Goal: Browse casually

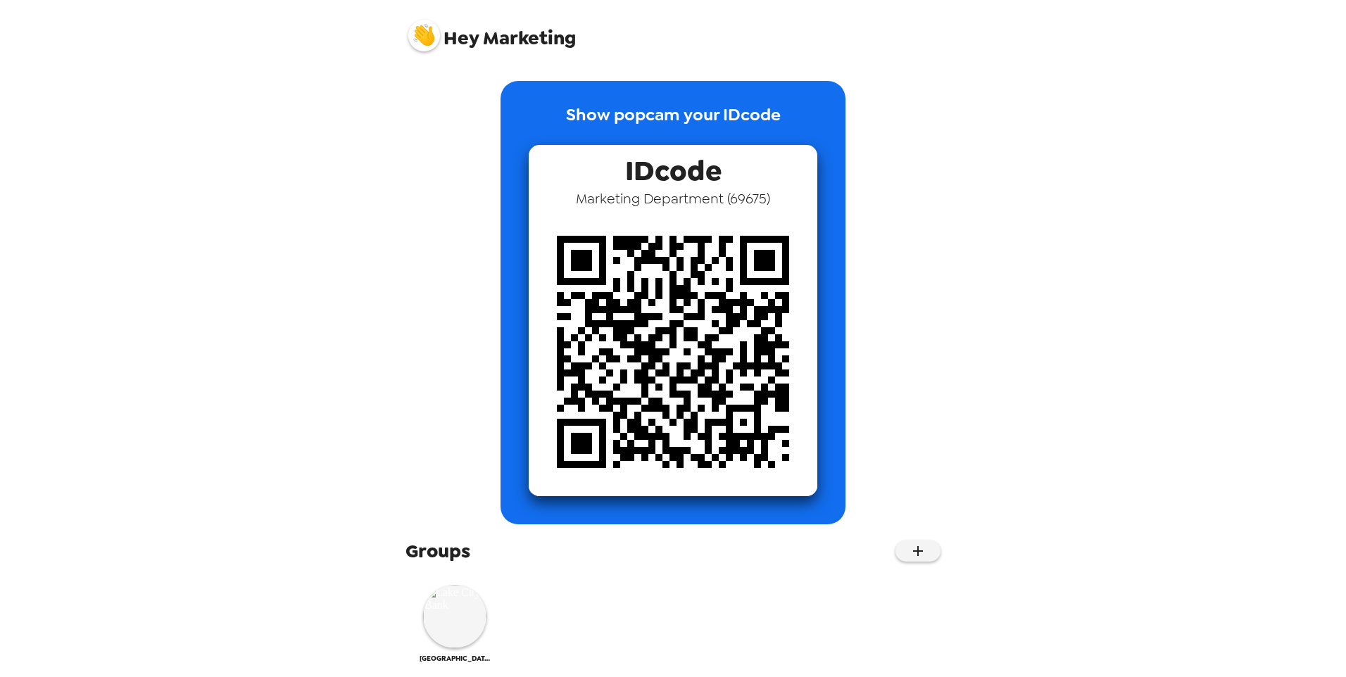
click at [1118, 283] on div "Hey Marketing Show popcam your IDcode IDcode Marketing Department ( 69675 ) Gro…" at bounding box center [673, 338] width 1346 height 677
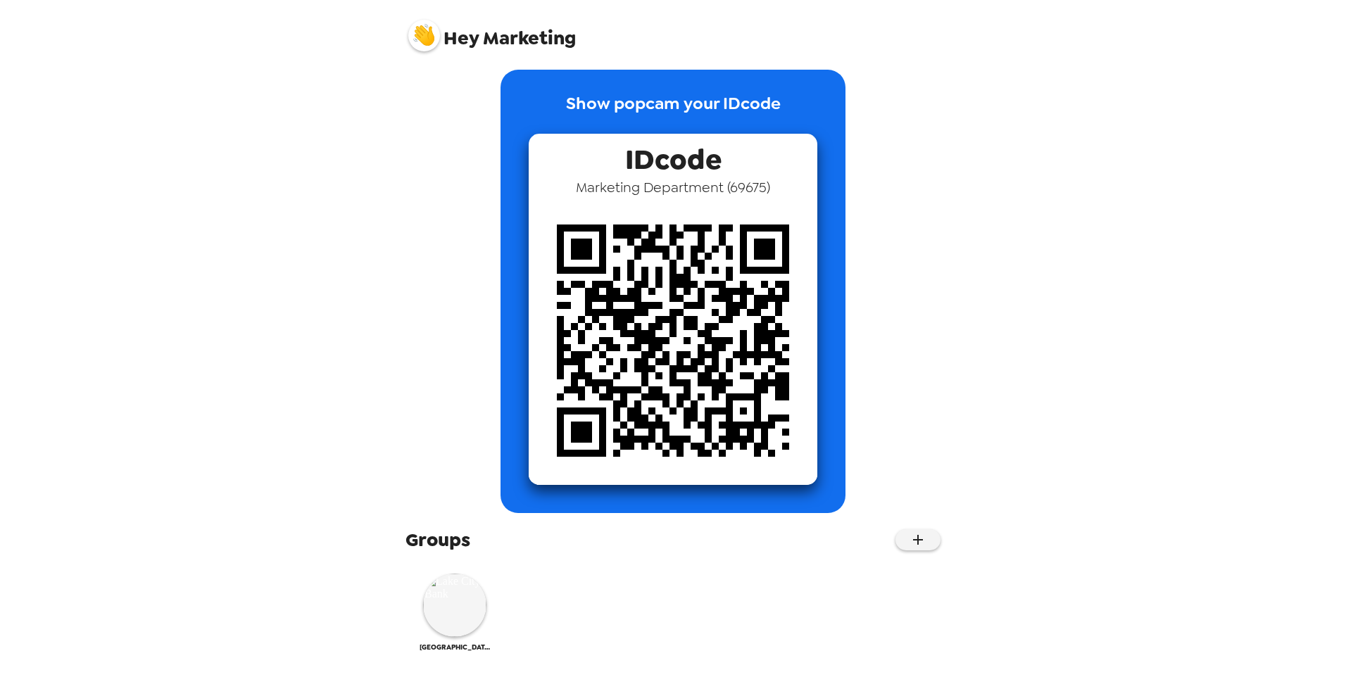
scroll to position [14, 0]
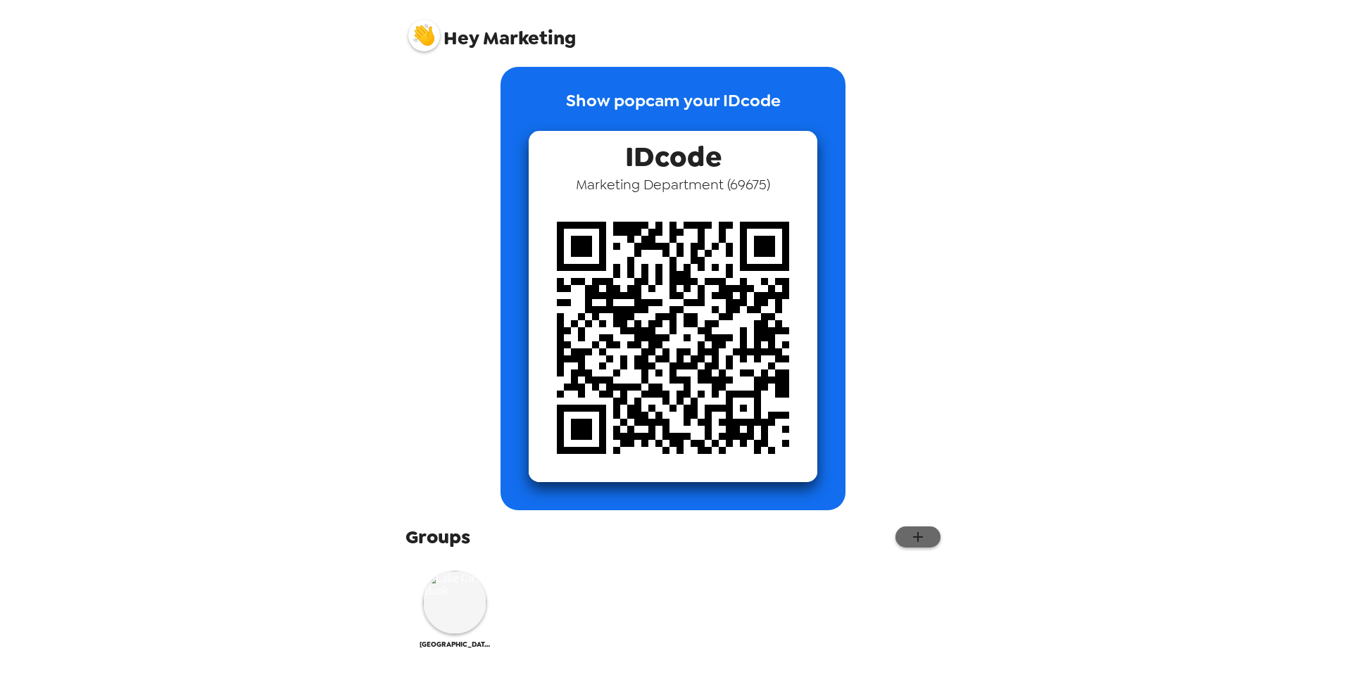
click at [910, 541] on icon "button" at bounding box center [918, 537] width 17 height 17
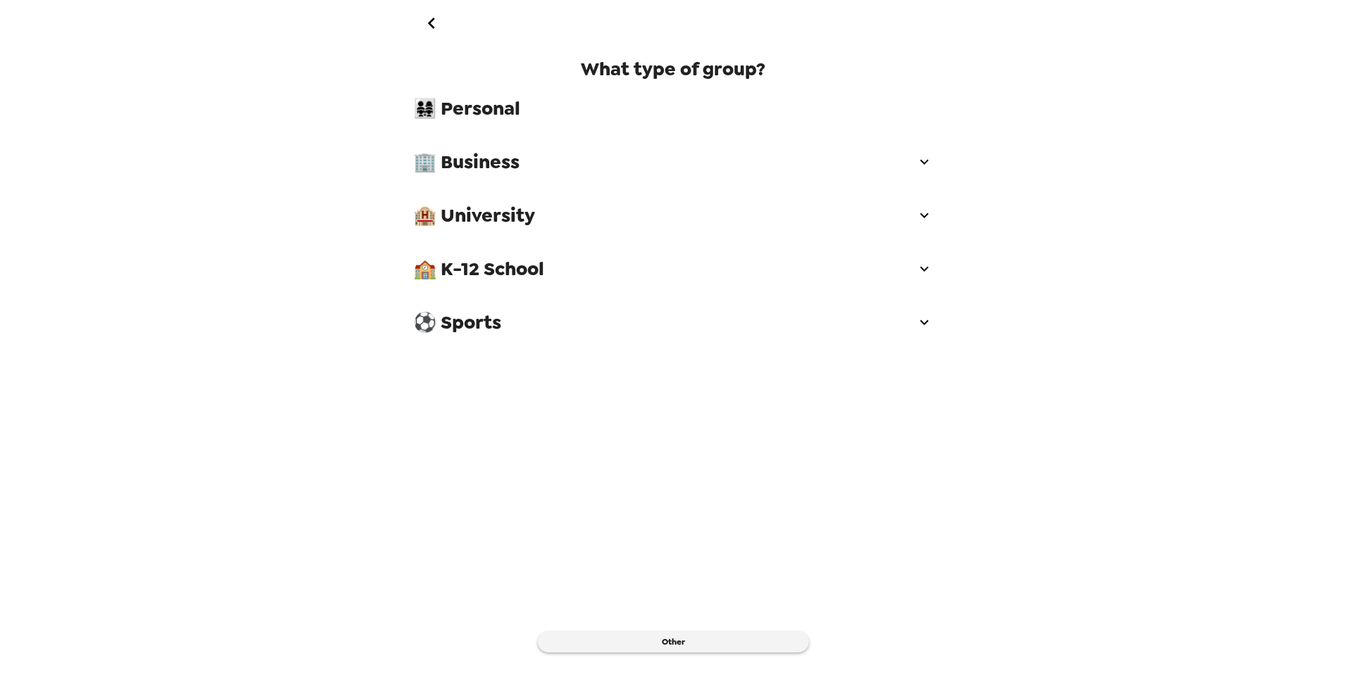
click at [429, 34] on icon "go back" at bounding box center [431, 23] width 23 height 23
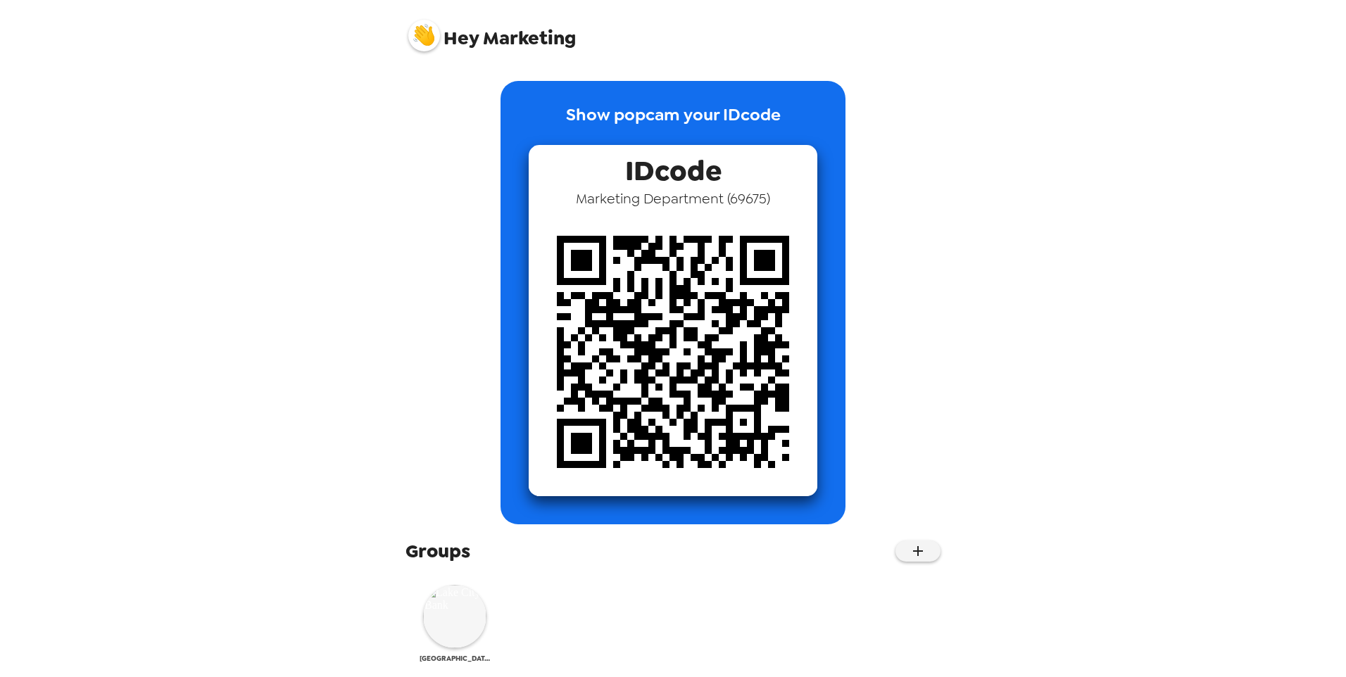
click at [465, 626] on img at bounding box center [454, 616] width 63 height 63
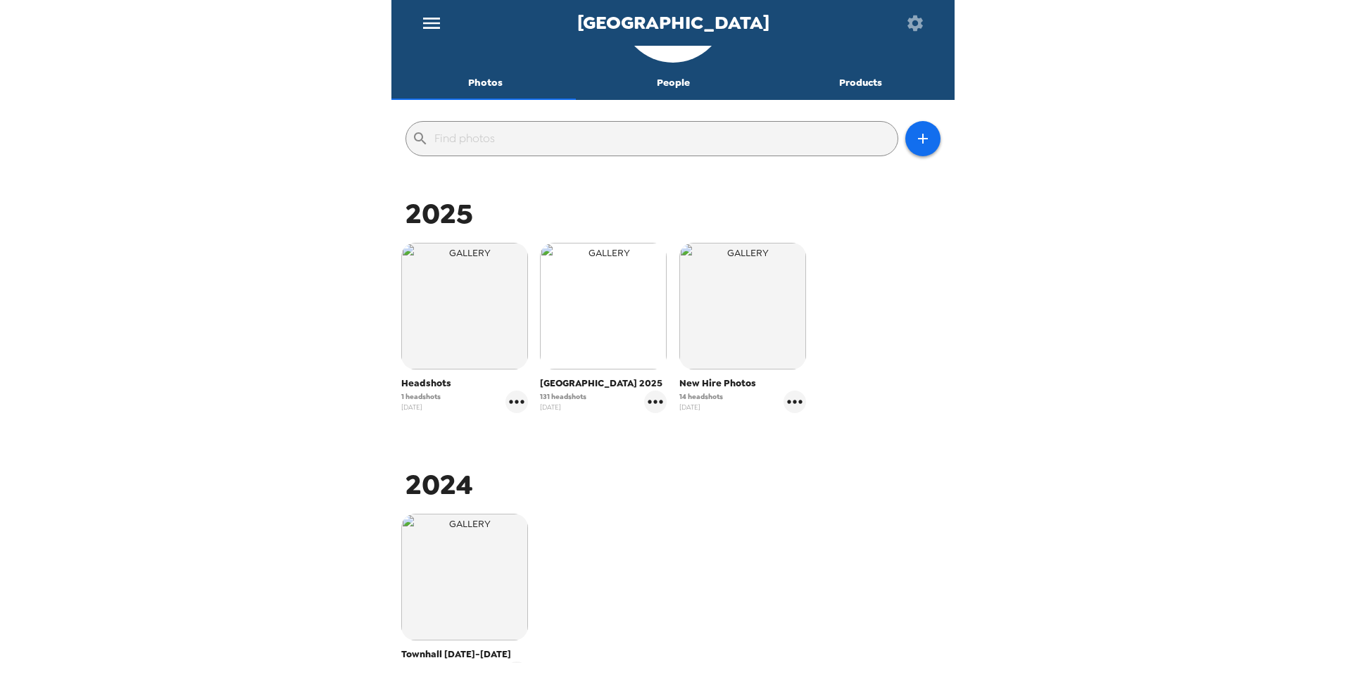
scroll to position [70, 0]
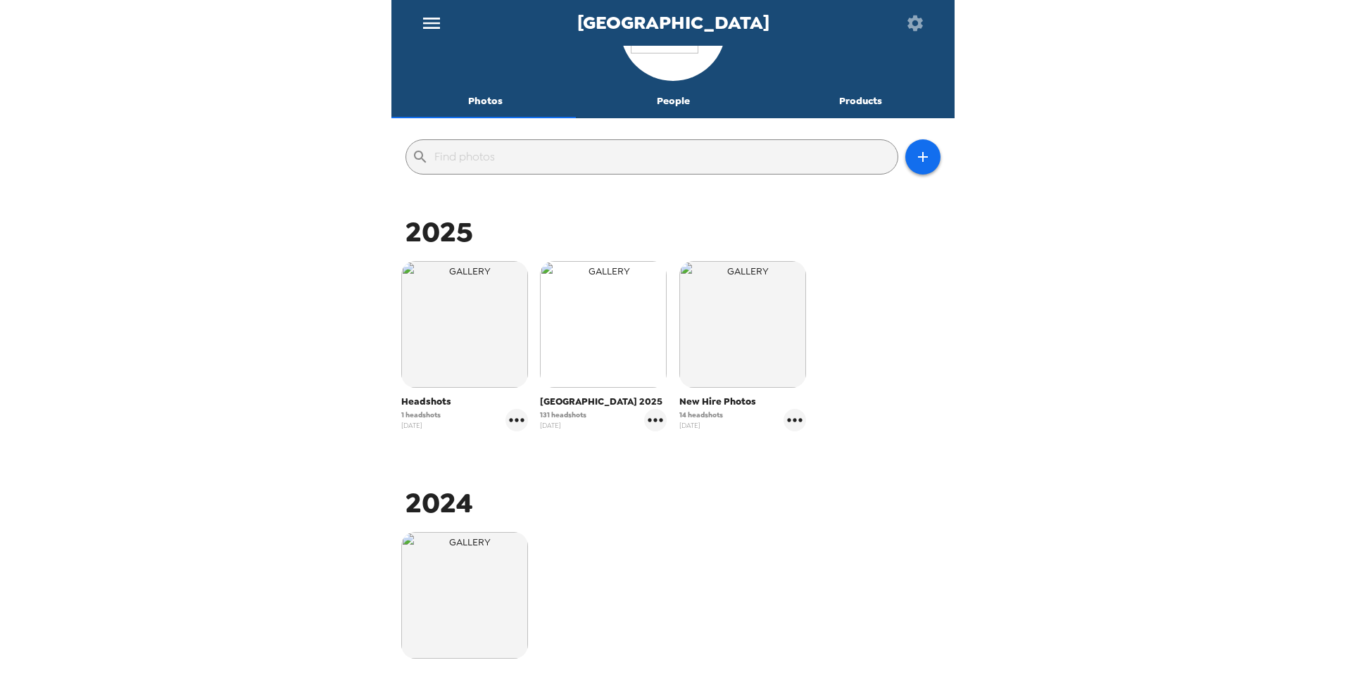
click at [599, 352] on img "button" at bounding box center [603, 324] width 127 height 127
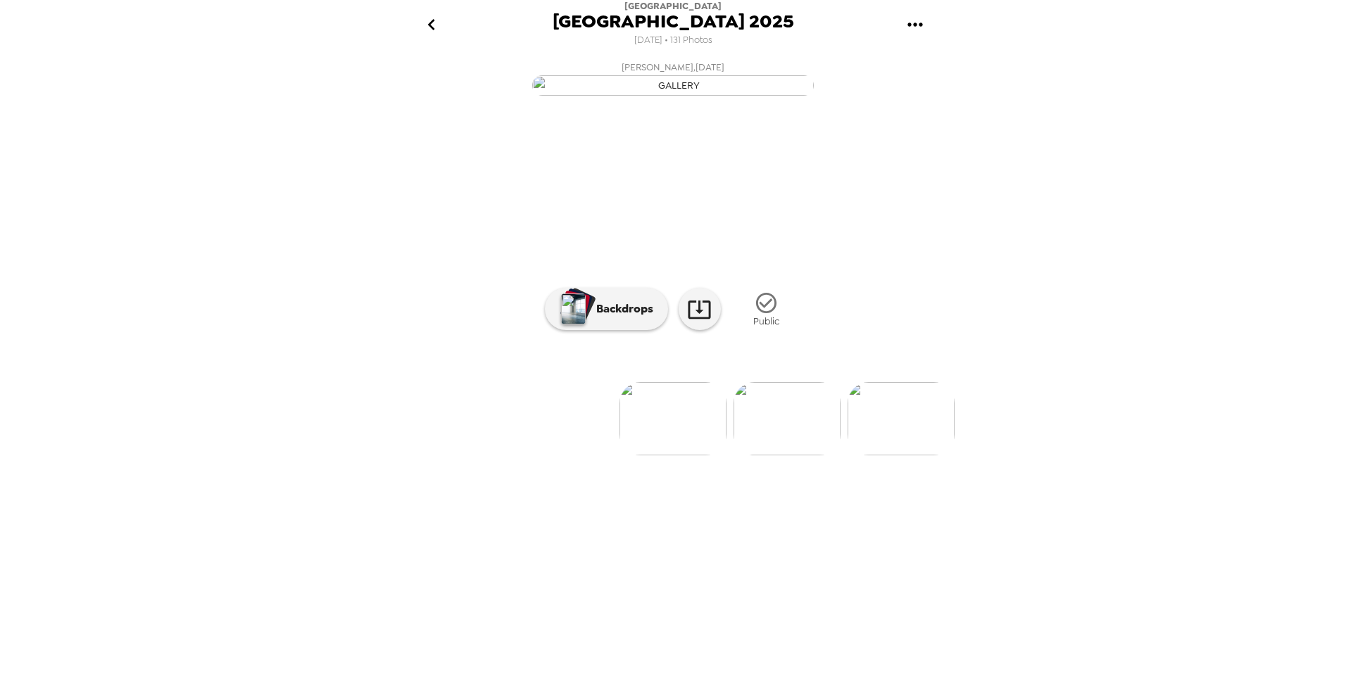
click at [676, 456] on img at bounding box center [673, 418] width 107 height 73
click at [787, 456] on img at bounding box center [787, 418] width 107 height 73
click at [808, 456] on img at bounding box center [787, 418] width 107 height 73
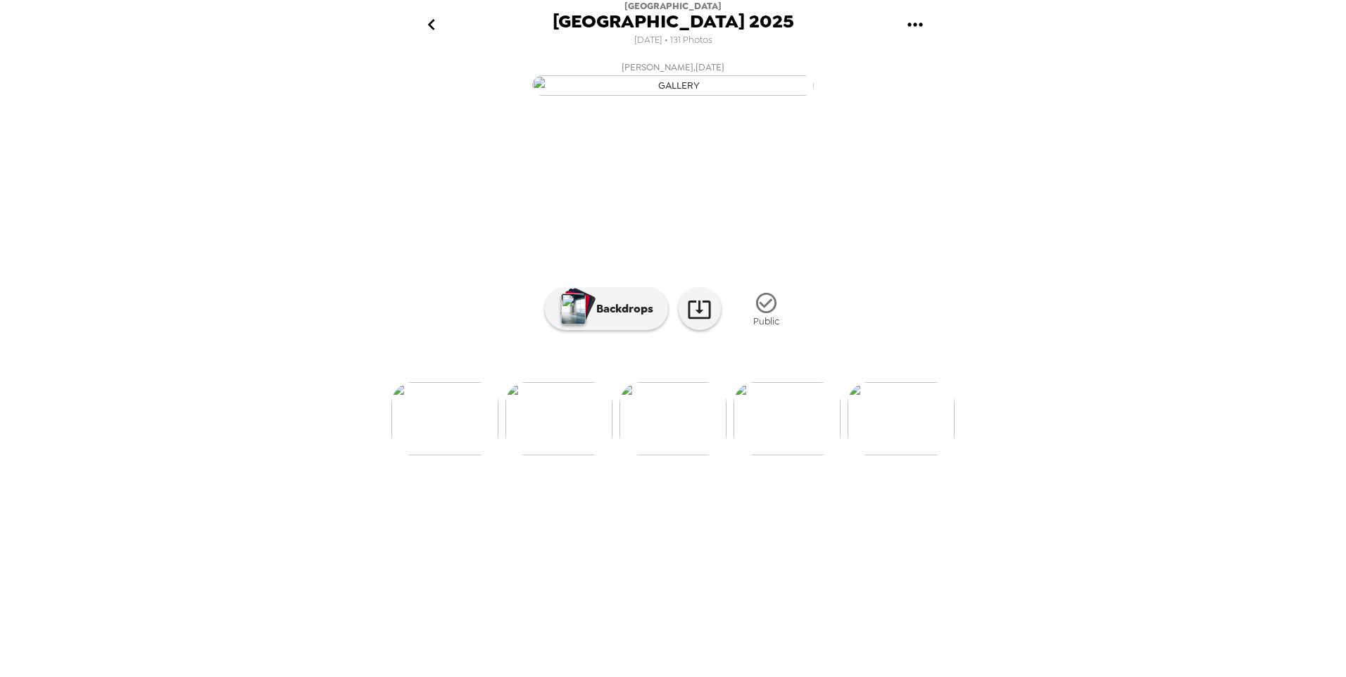
click at [789, 456] on img at bounding box center [787, 418] width 107 height 73
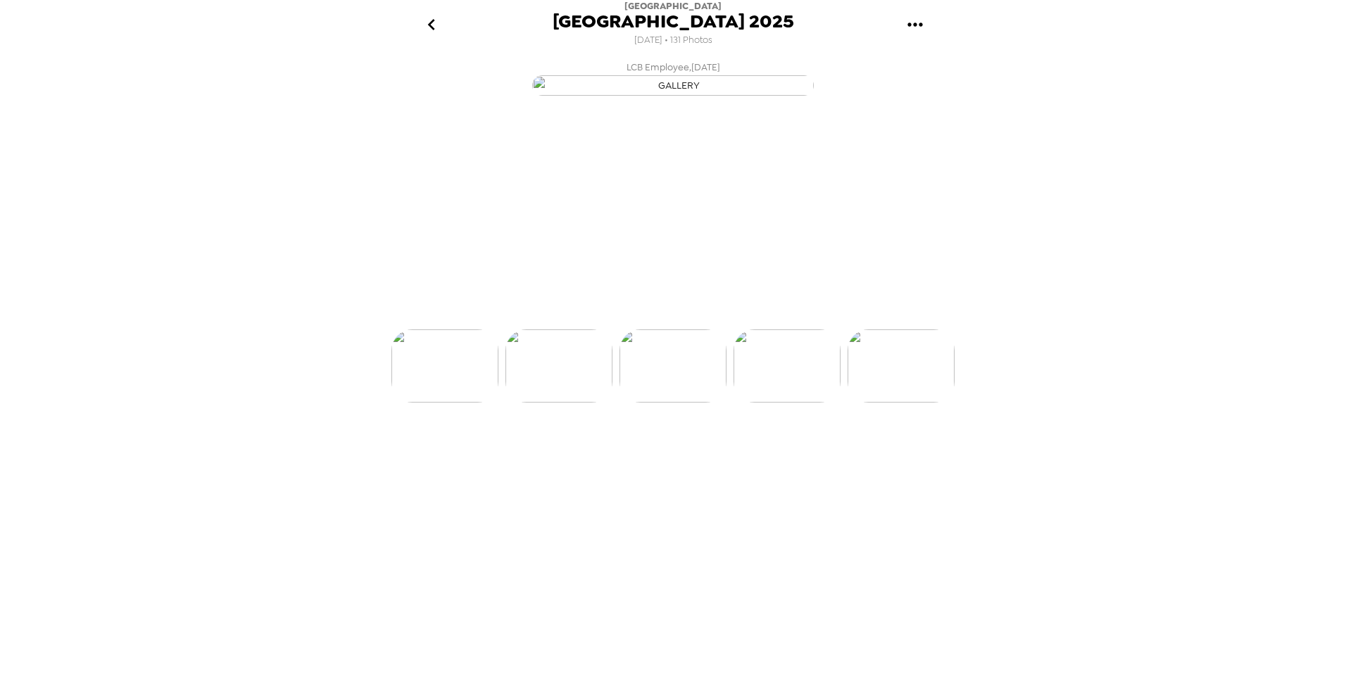
scroll to position [0, 570]
click at [789, 456] on img at bounding box center [787, 418] width 107 height 73
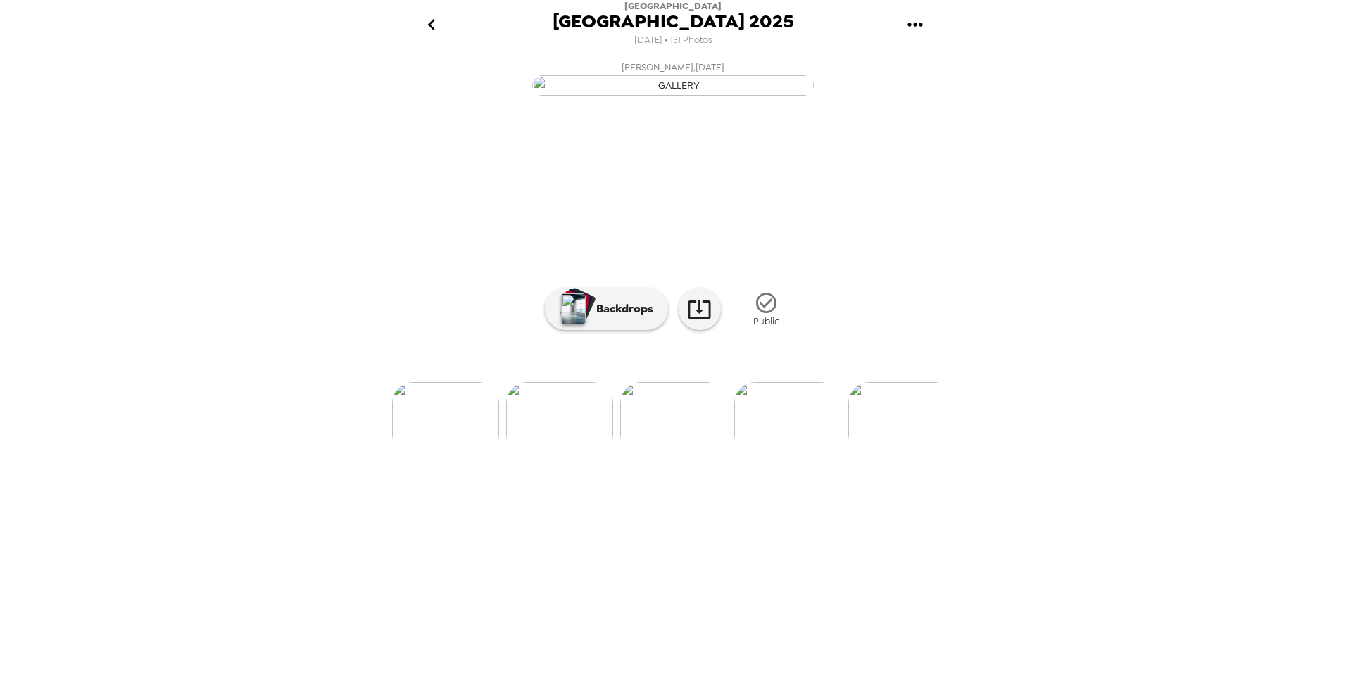
click at [789, 456] on img at bounding box center [787, 418] width 107 height 73
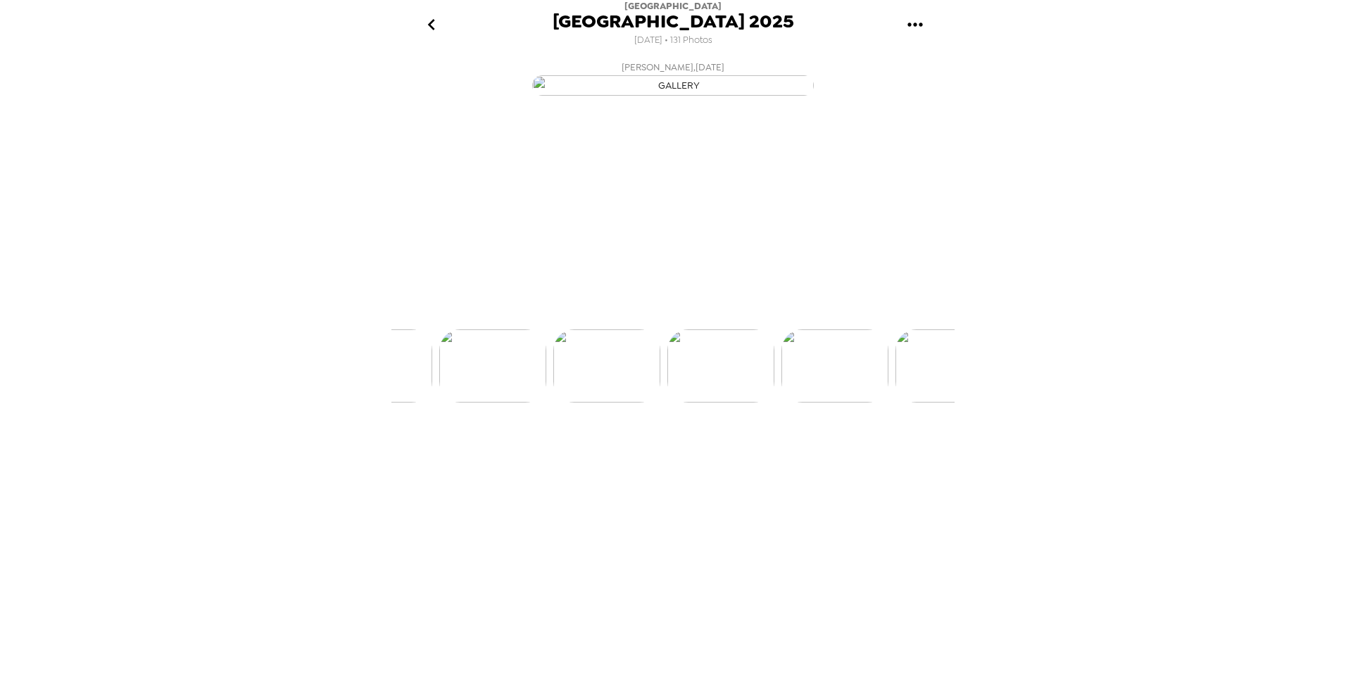
scroll to position [0, 1140]
click at [789, 456] on img at bounding box center [787, 418] width 107 height 73
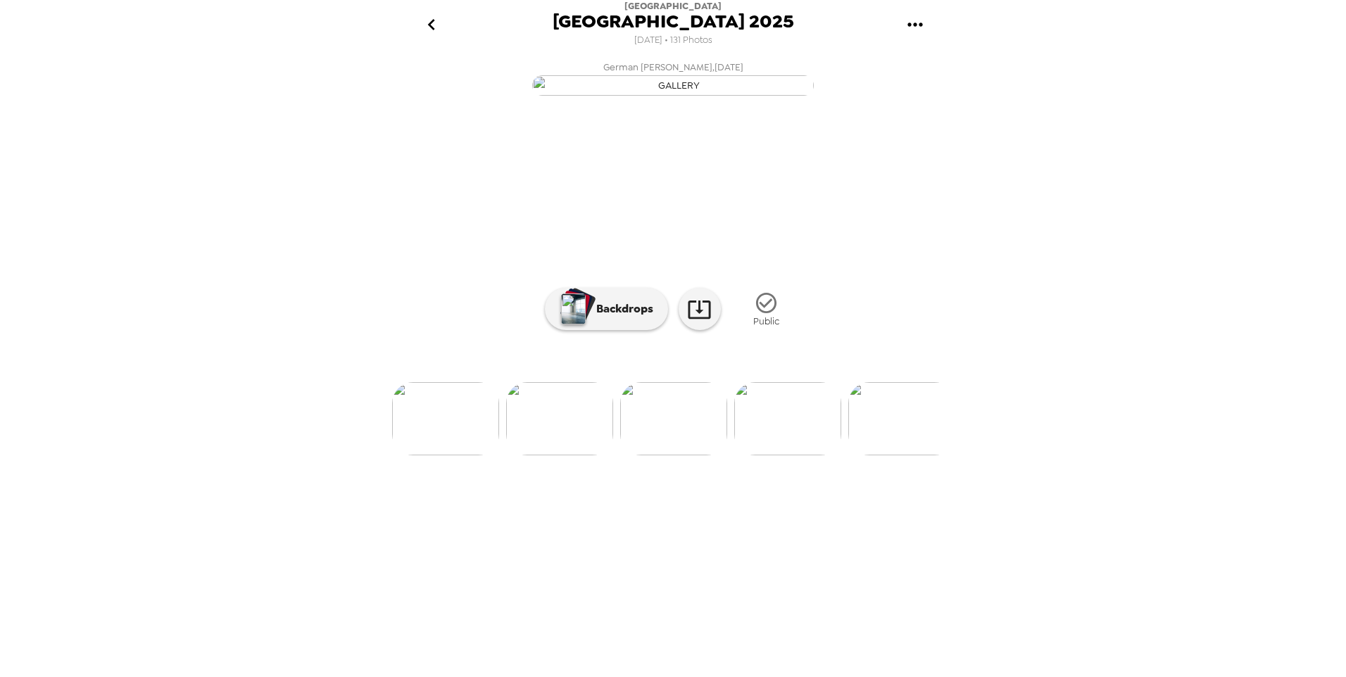
click at [789, 456] on img at bounding box center [787, 418] width 107 height 73
click at [789, 569] on div "[PERSON_NAME] , [DATE] LCB Employee , [DATE] [PERSON_NAME] , [DATE] [PERSON_NAM…" at bounding box center [673, 364] width 563 height 618
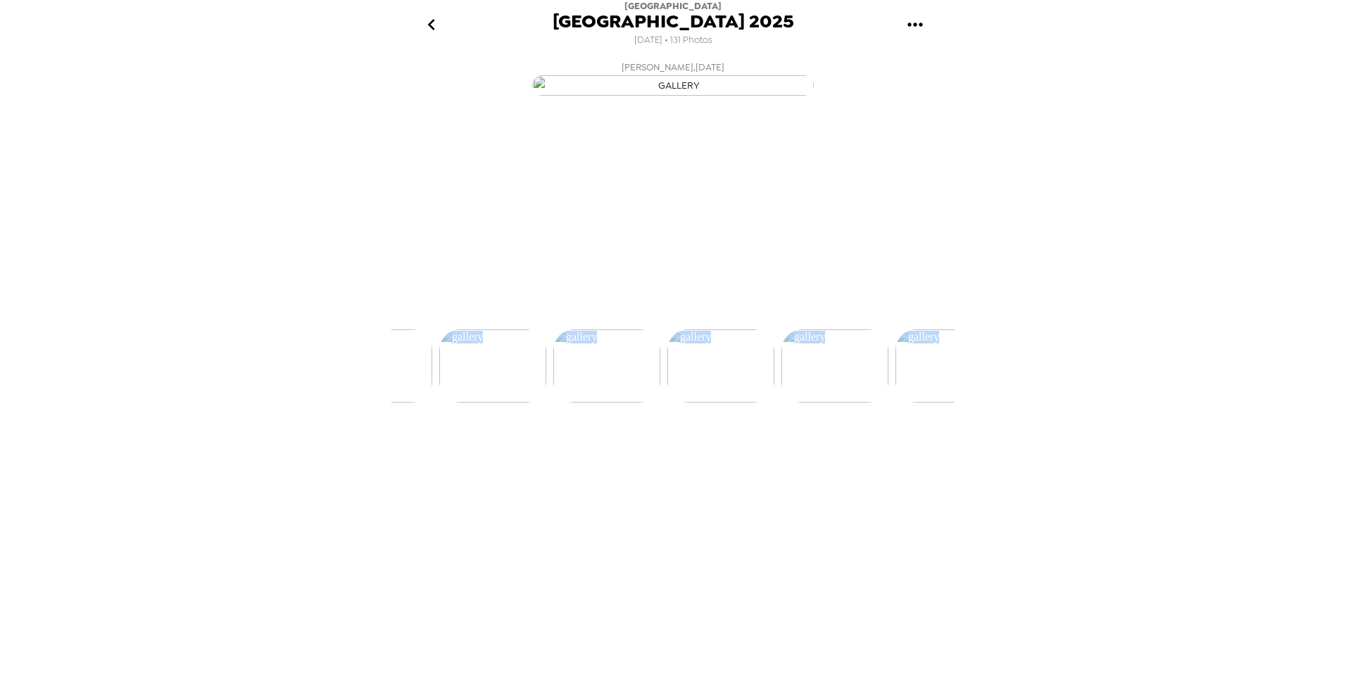
scroll to position [0, 1482]
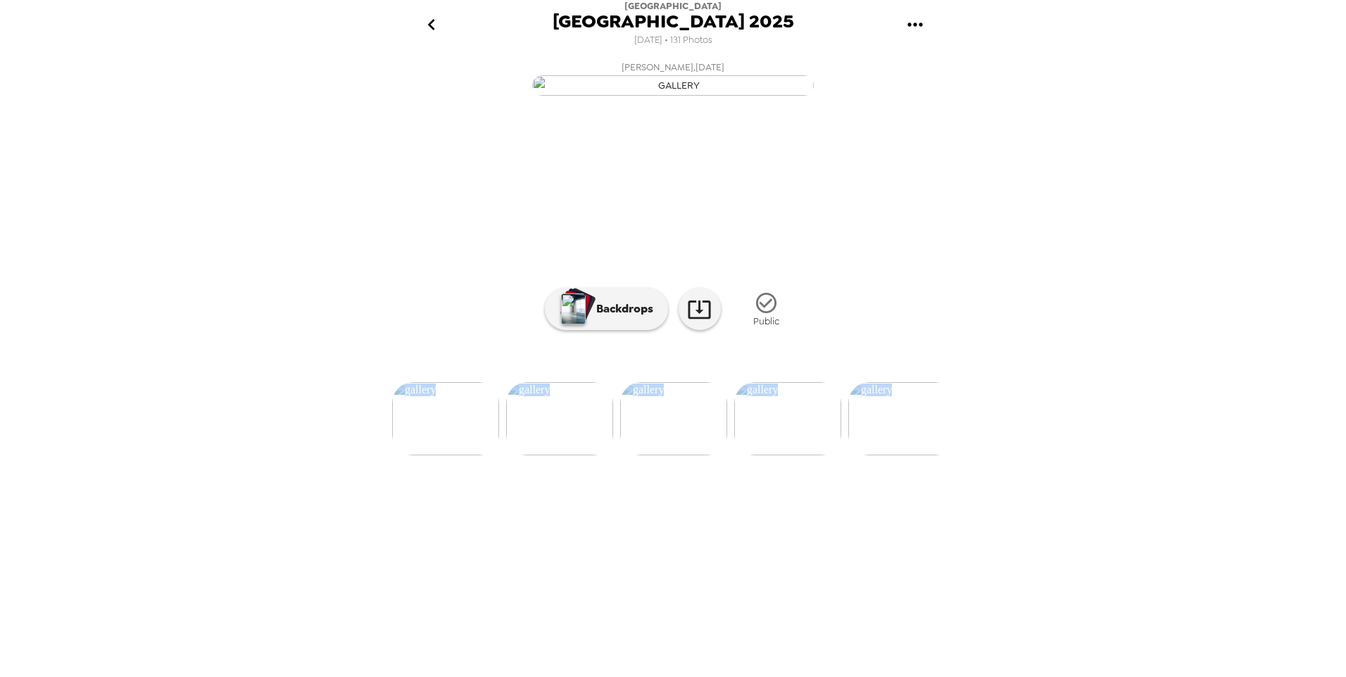
click at [788, 456] on img at bounding box center [787, 418] width 107 height 73
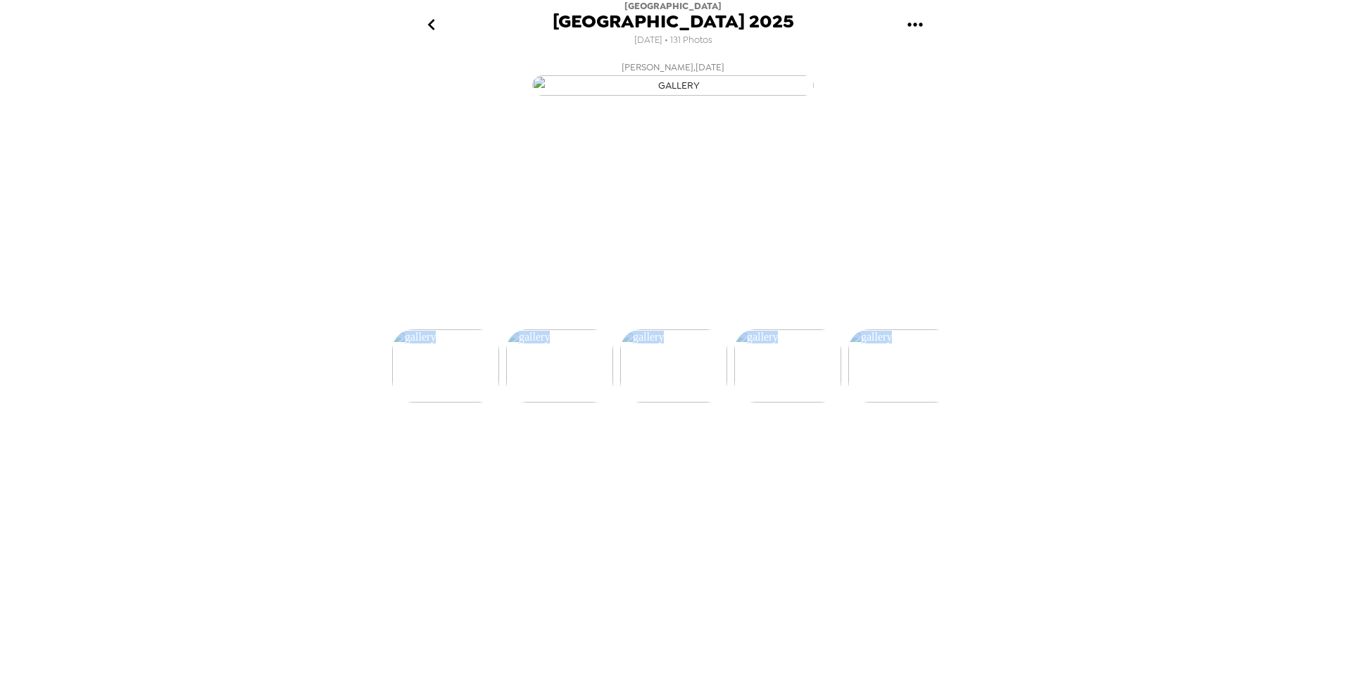
scroll to position [0, 1596]
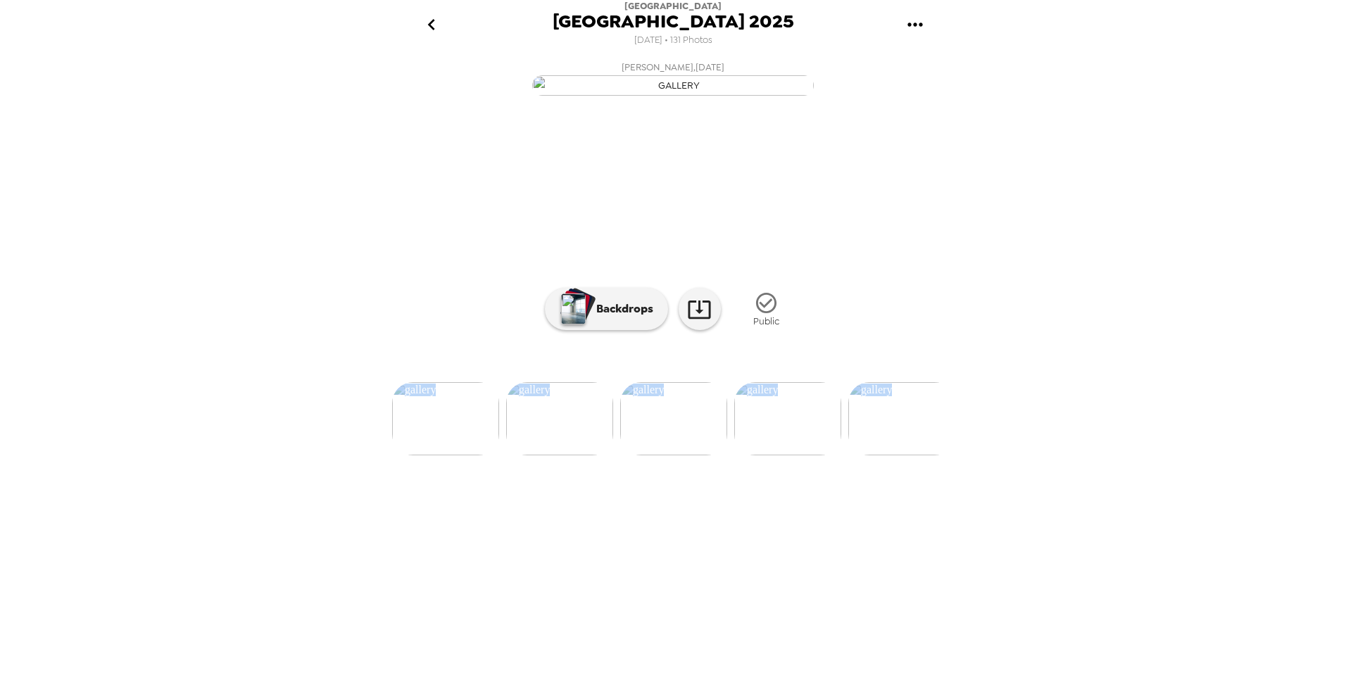
click at [584, 456] on img at bounding box center [559, 418] width 107 height 73
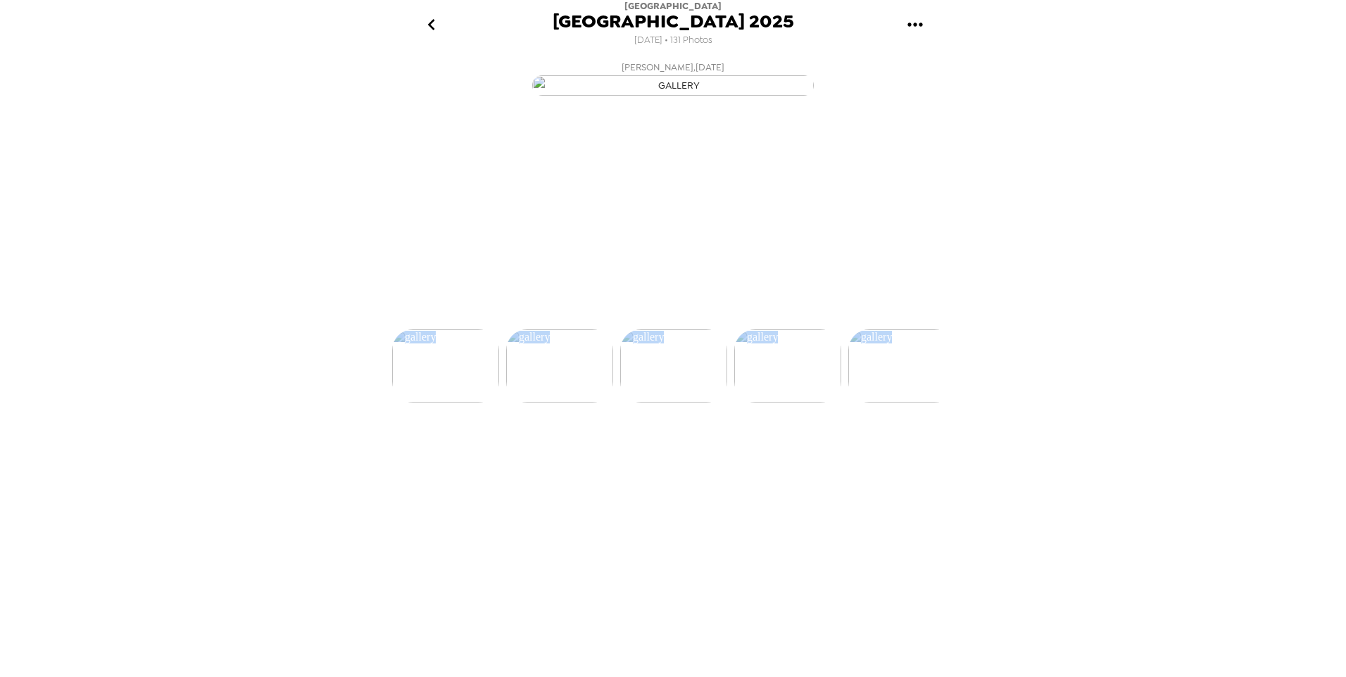
scroll to position [0, 1482]
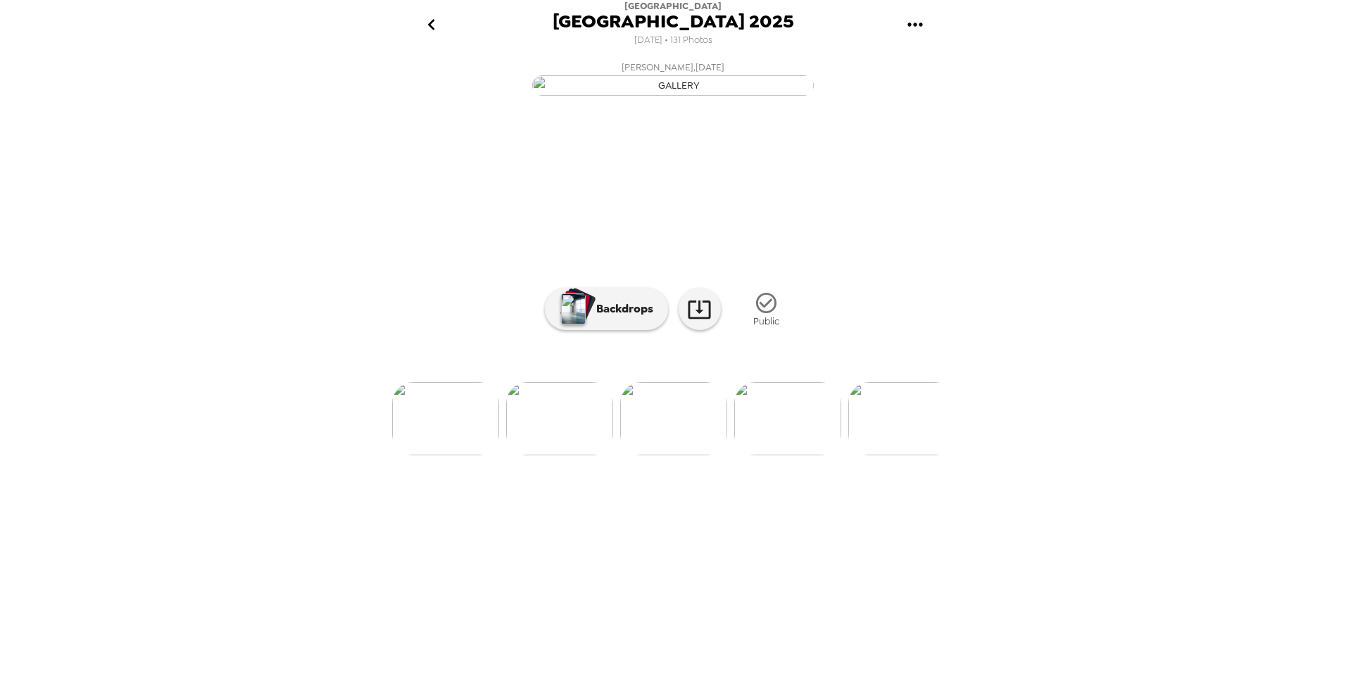
click at [1140, 434] on div "[GEOGRAPHIC_DATA] 2025 [DATE] • 131 Photos [PERSON_NAME] , [DATE] LCB Employee …" at bounding box center [673, 338] width 1346 height 677
click at [884, 456] on img at bounding box center [902, 418] width 107 height 73
click at [780, 456] on img at bounding box center [787, 418] width 107 height 73
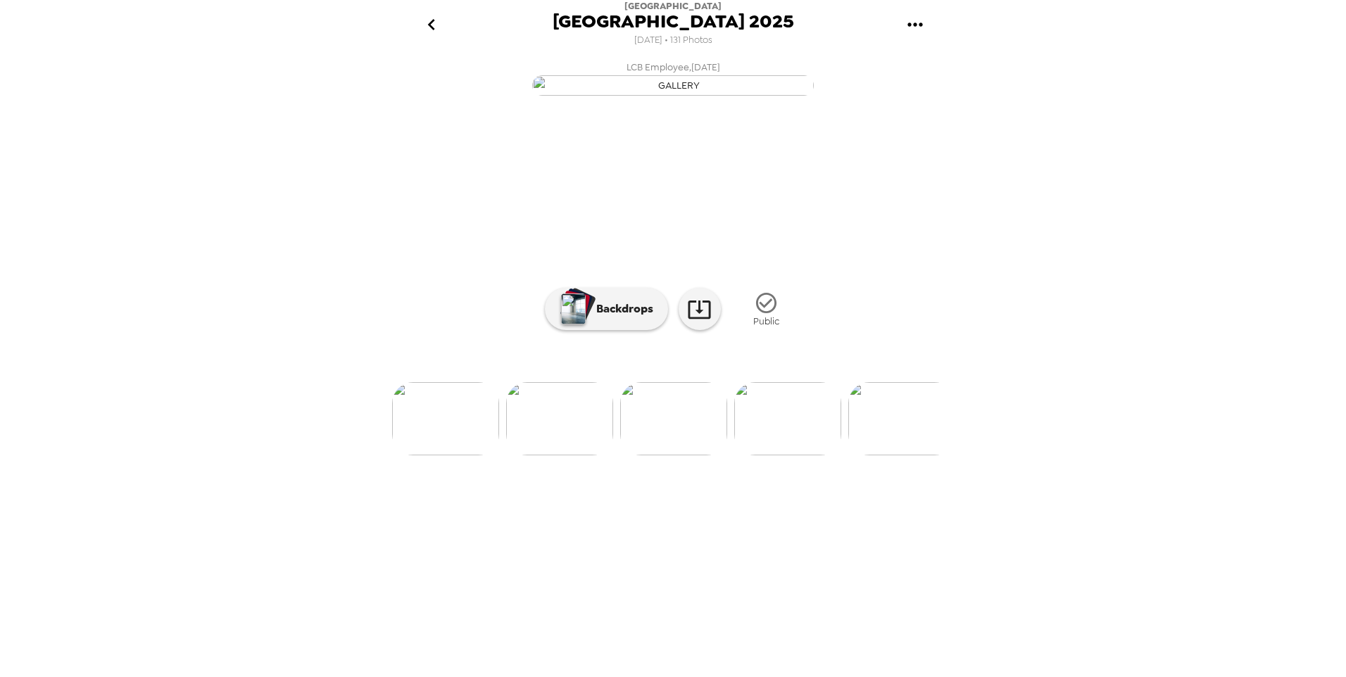
click at [803, 456] on img at bounding box center [787, 418] width 107 height 73
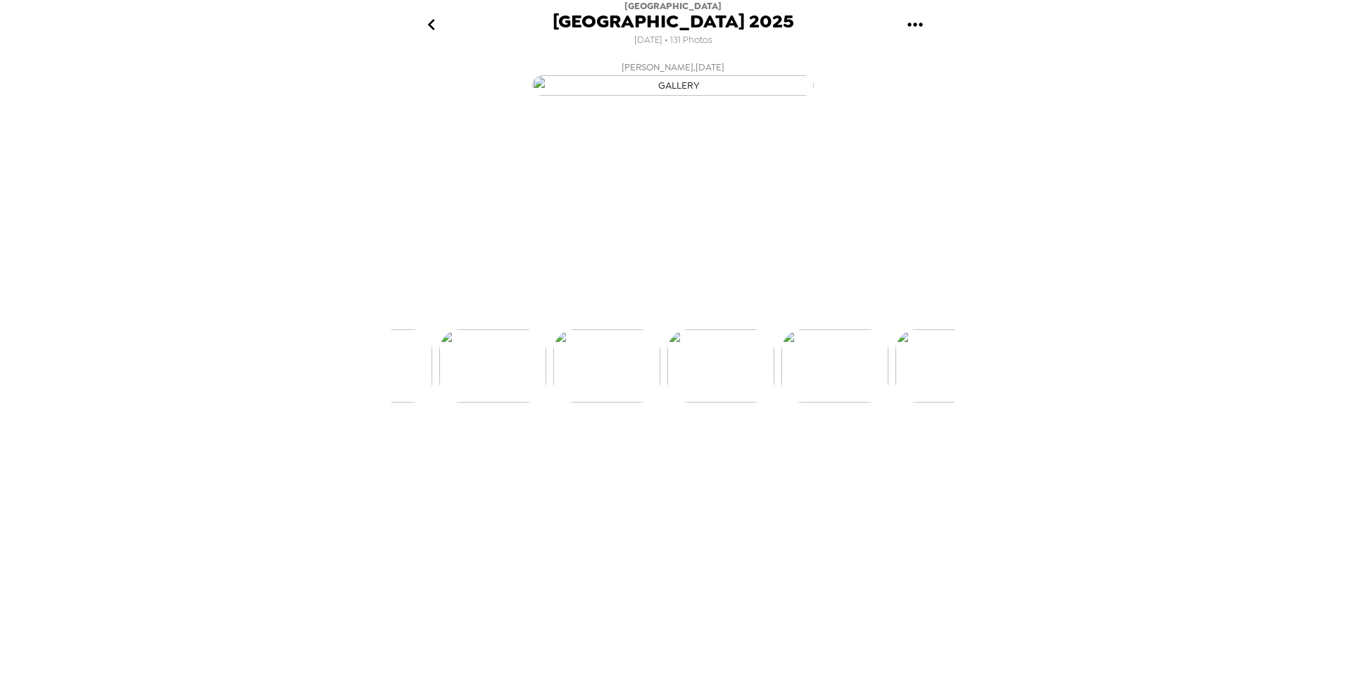
scroll to position [0, 2167]
click at [803, 456] on img at bounding box center [787, 418] width 107 height 73
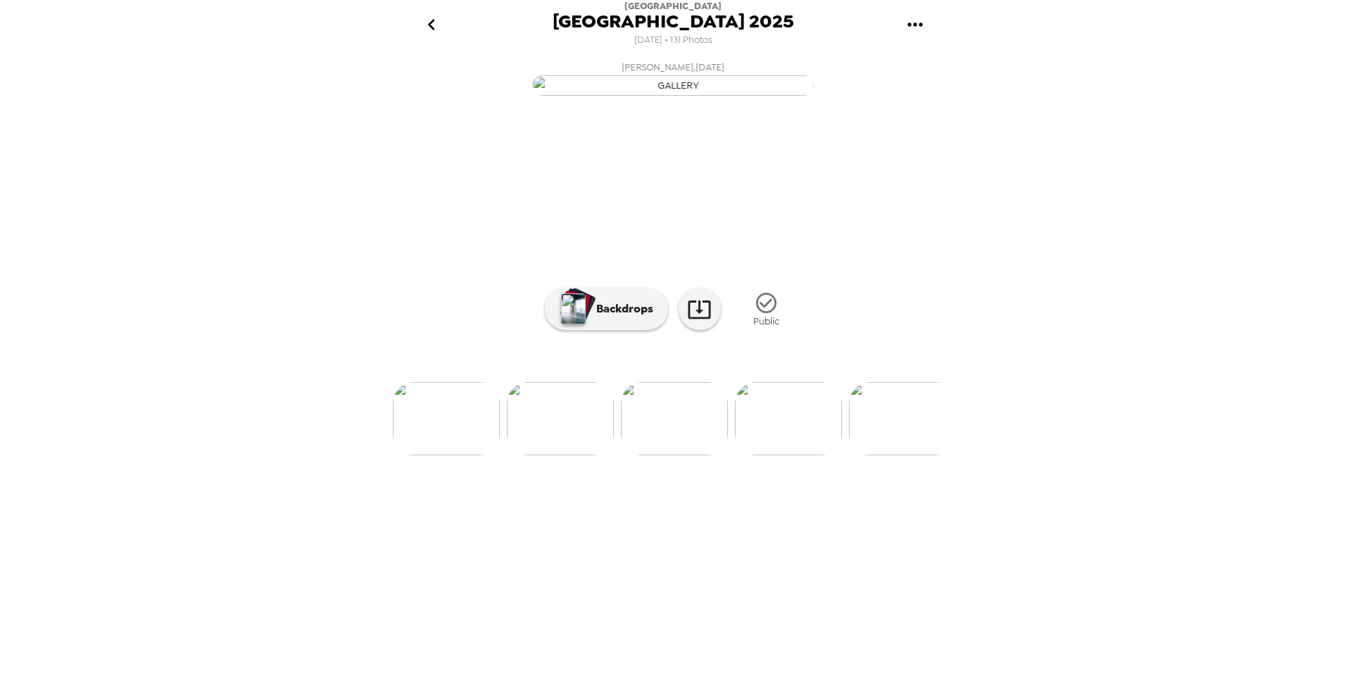
click at [672, 456] on img at bounding box center [674, 418] width 107 height 73
click at [580, 456] on img at bounding box center [560, 418] width 107 height 73
click at [877, 456] on img at bounding box center [902, 418] width 107 height 73
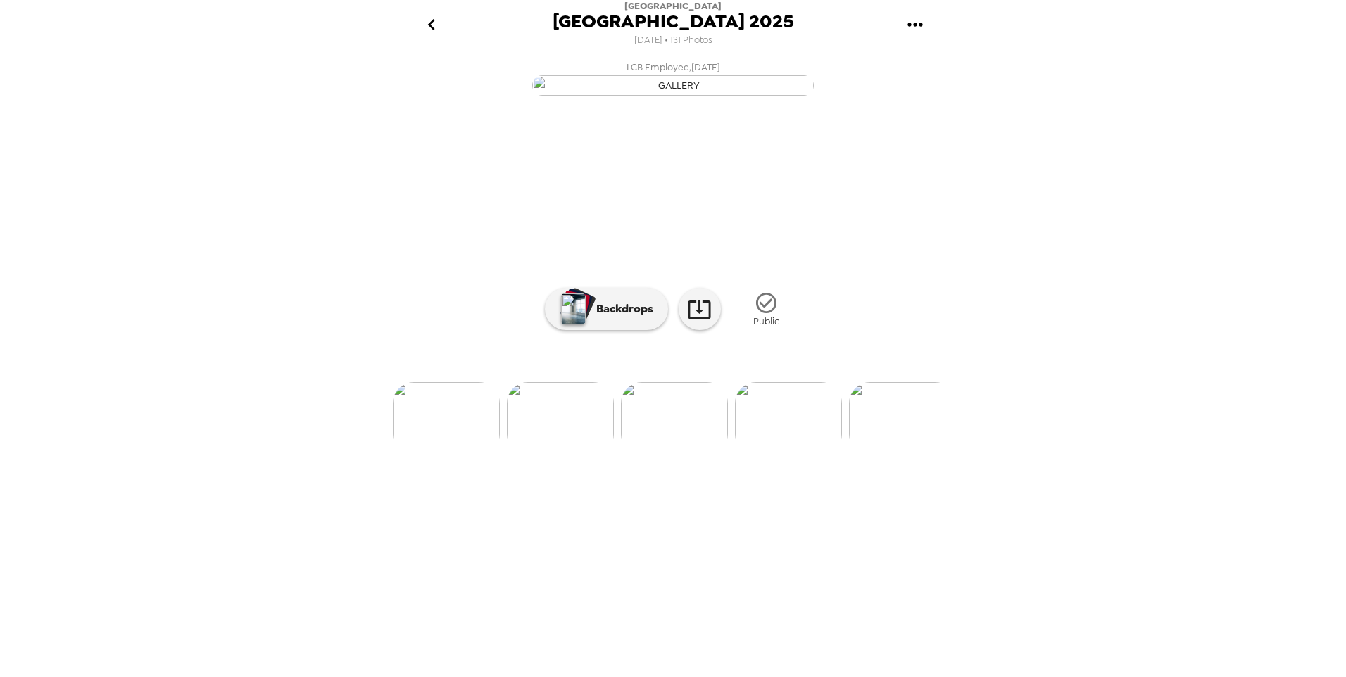
click at [789, 456] on img at bounding box center [788, 418] width 107 height 73
click at [789, 572] on div "[PERSON_NAME] , [DATE] LCB Employee , [DATE] [PERSON_NAME] , [DATE] [PERSON_NAM…" at bounding box center [673, 364] width 563 height 618
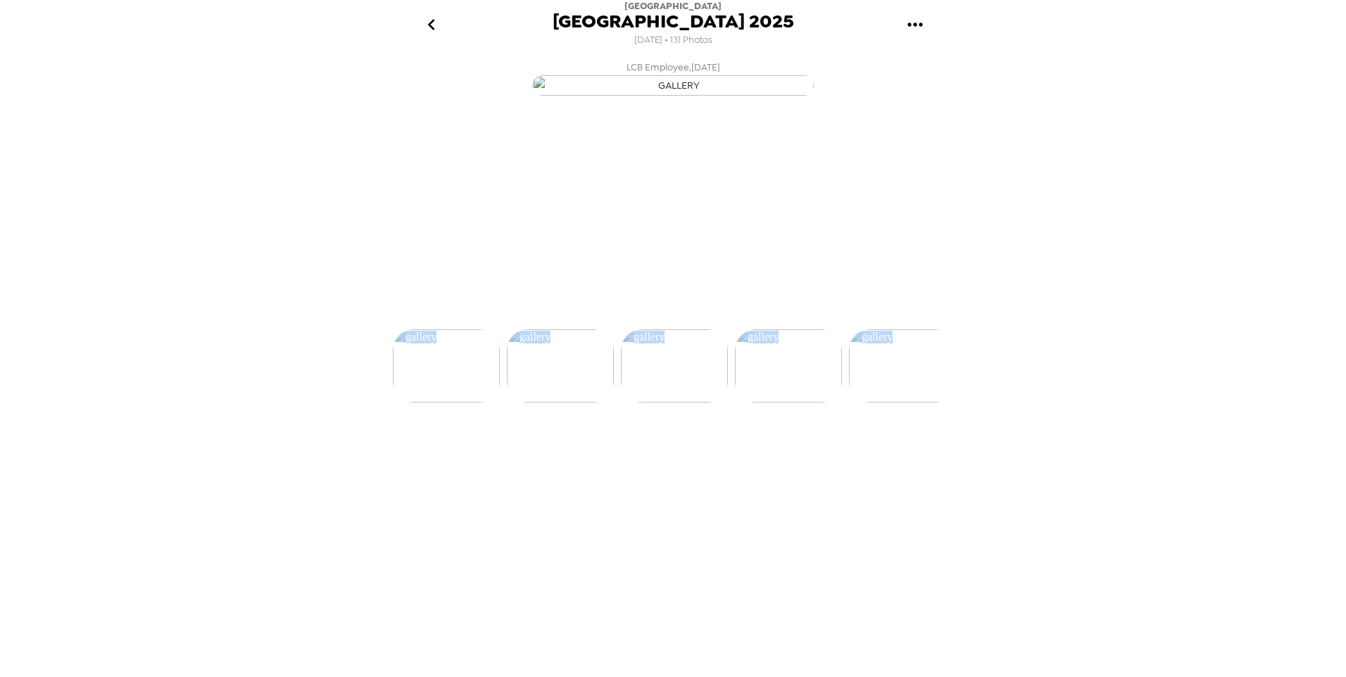
scroll to position [0, 2737]
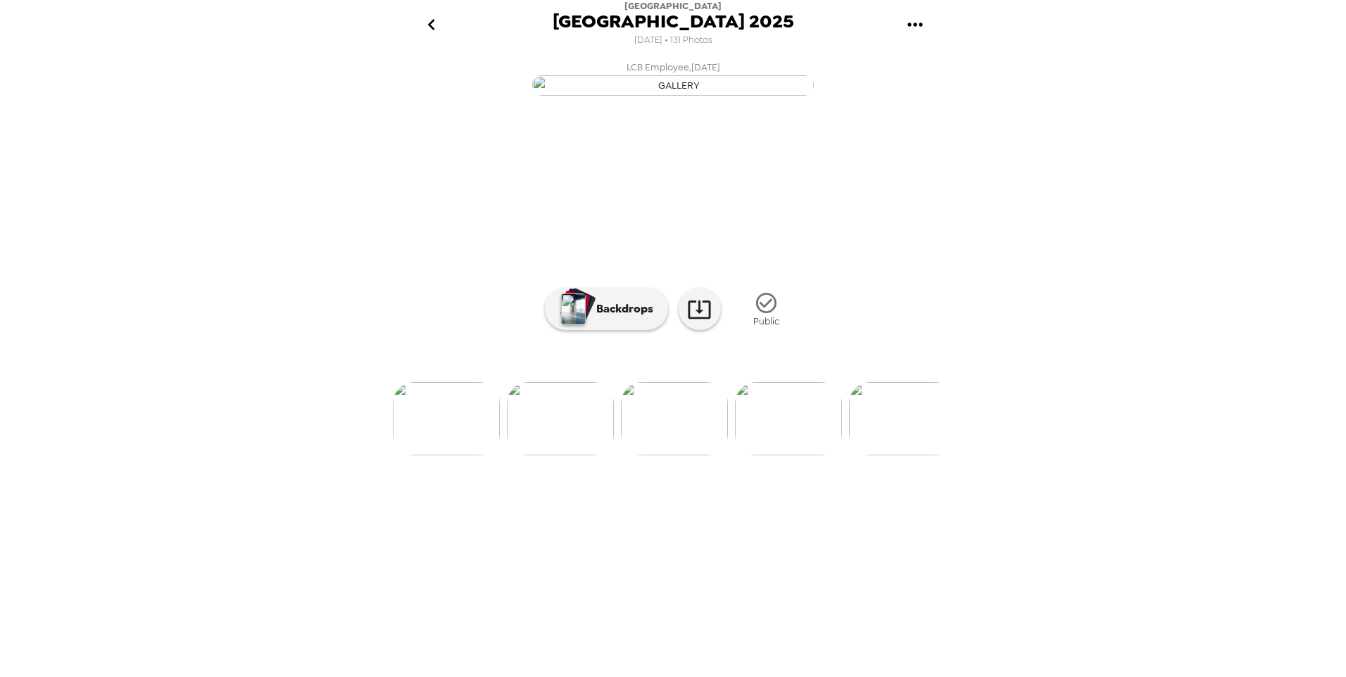
click at [1188, 378] on div "[GEOGRAPHIC_DATA] 2025 [DATE] • 131 Photos [PERSON_NAME] , [DATE] LCB Employee …" at bounding box center [673, 338] width 1346 height 677
click at [808, 456] on img at bounding box center [788, 418] width 107 height 73
click at [799, 456] on img at bounding box center [788, 418] width 107 height 73
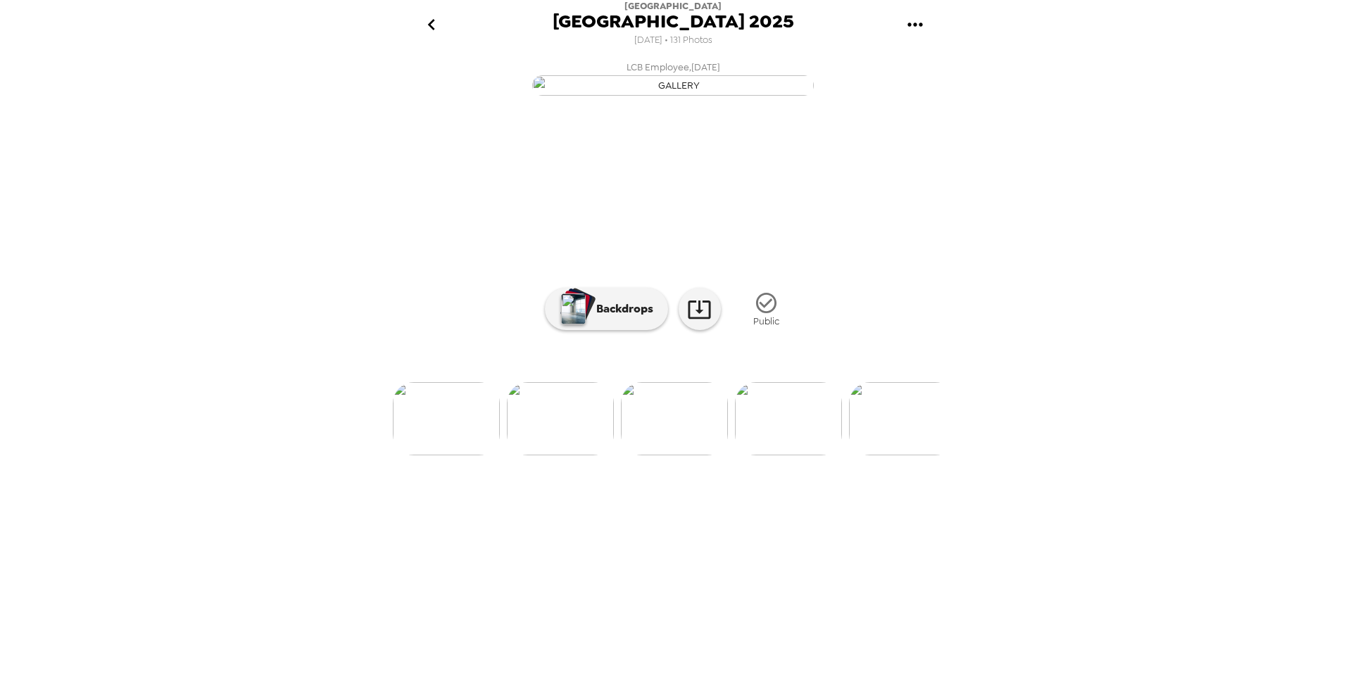
click at [813, 456] on img at bounding box center [788, 418] width 107 height 73
click at [792, 456] on img at bounding box center [788, 418] width 107 height 73
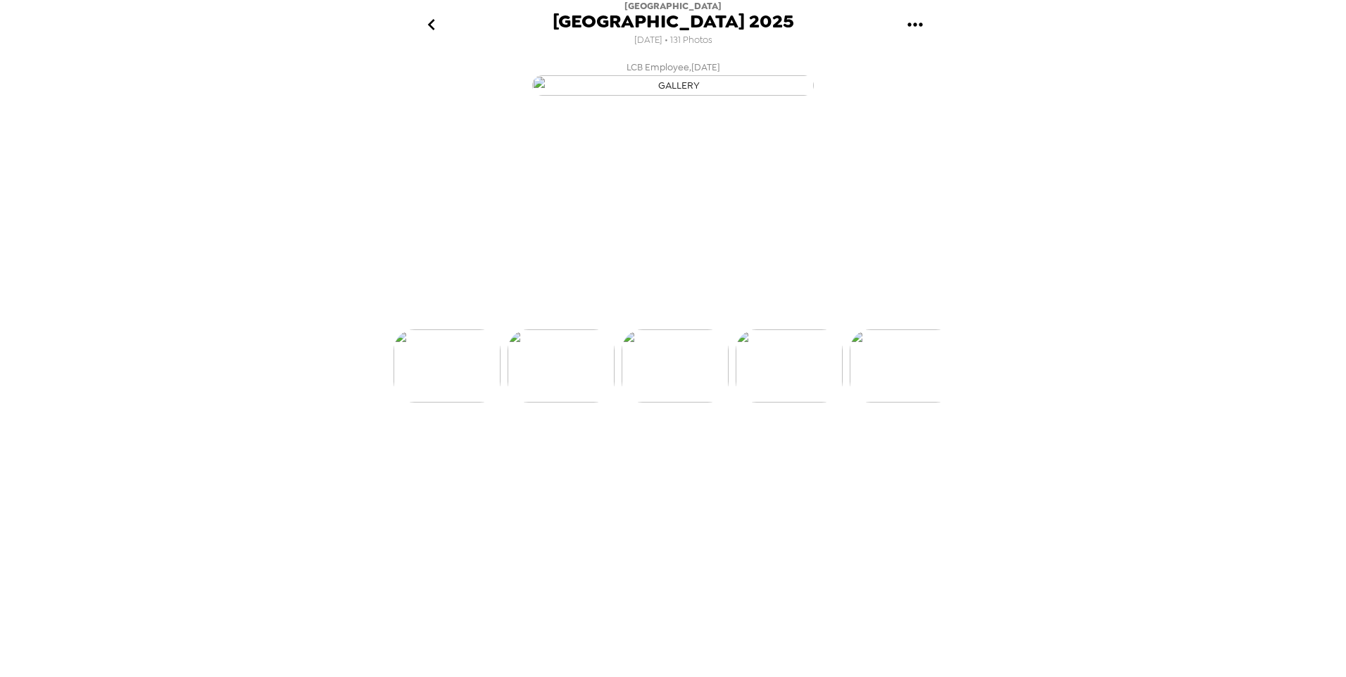
scroll to position [0, 3307]
click at [907, 456] on img at bounding box center [902, 418] width 107 height 73
click at [573, 456] on img at bounding box center [560, 418] width 107 height 73
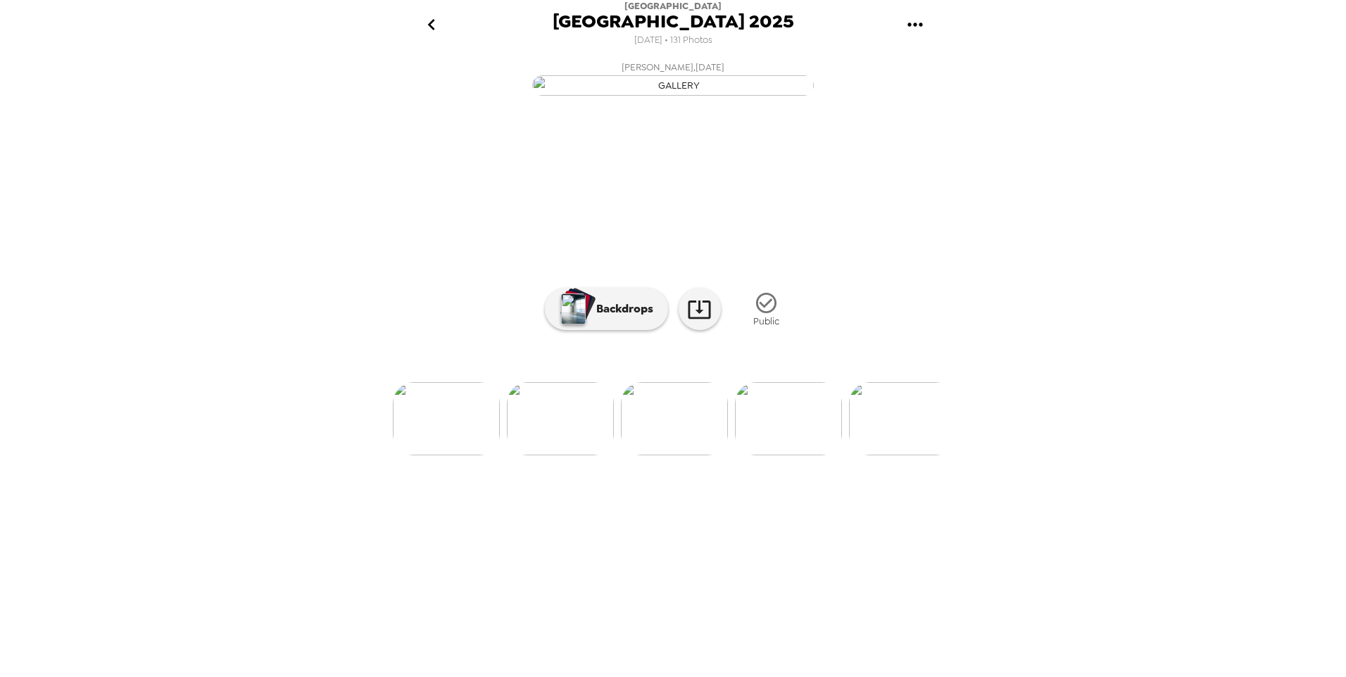
click at [895, 456] on img at bounding box center [902, 418] width 107 height 73
click at [895, 456] on img at bounding box center [903, 418] width 107 height 73
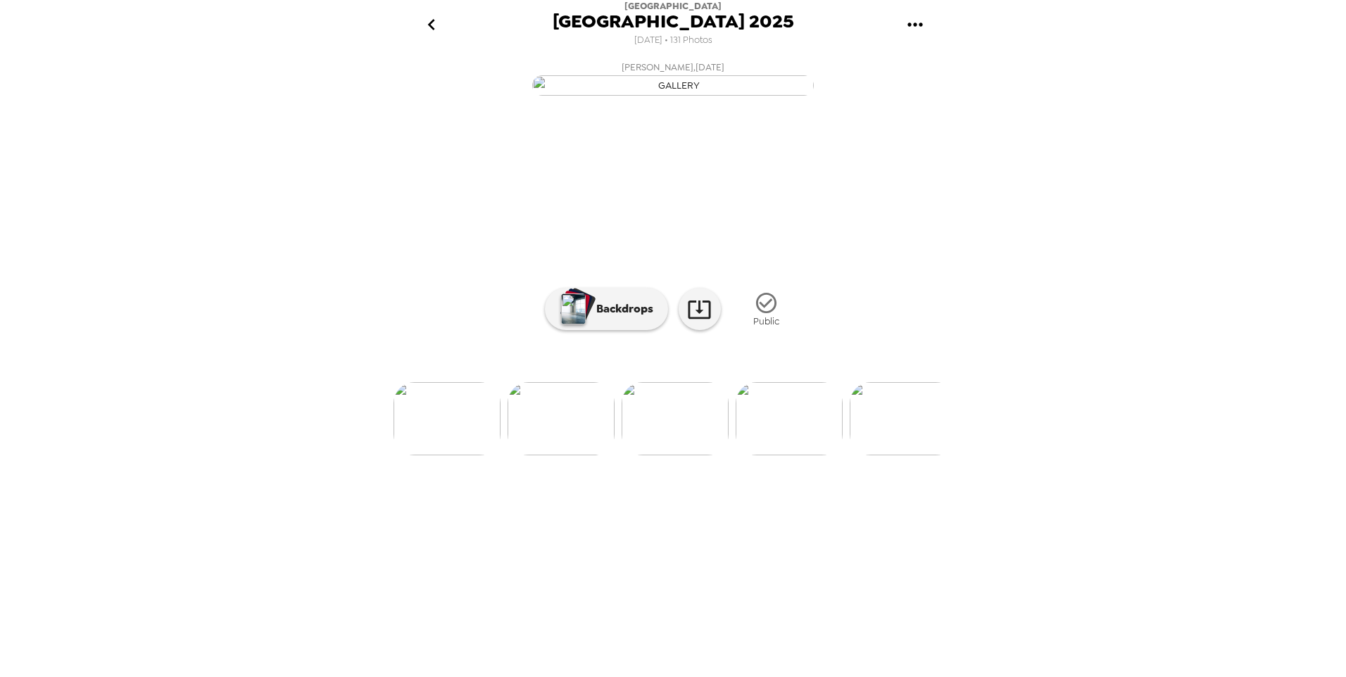
click at [895, 456] on img at bounding box center [903, 418] width 107 height 73
click at [796, 456] on img at bounding box center [789, 418] width 107 height 73
click at [812, 456] on img at bounding box center [789, 418] width 107 height 73
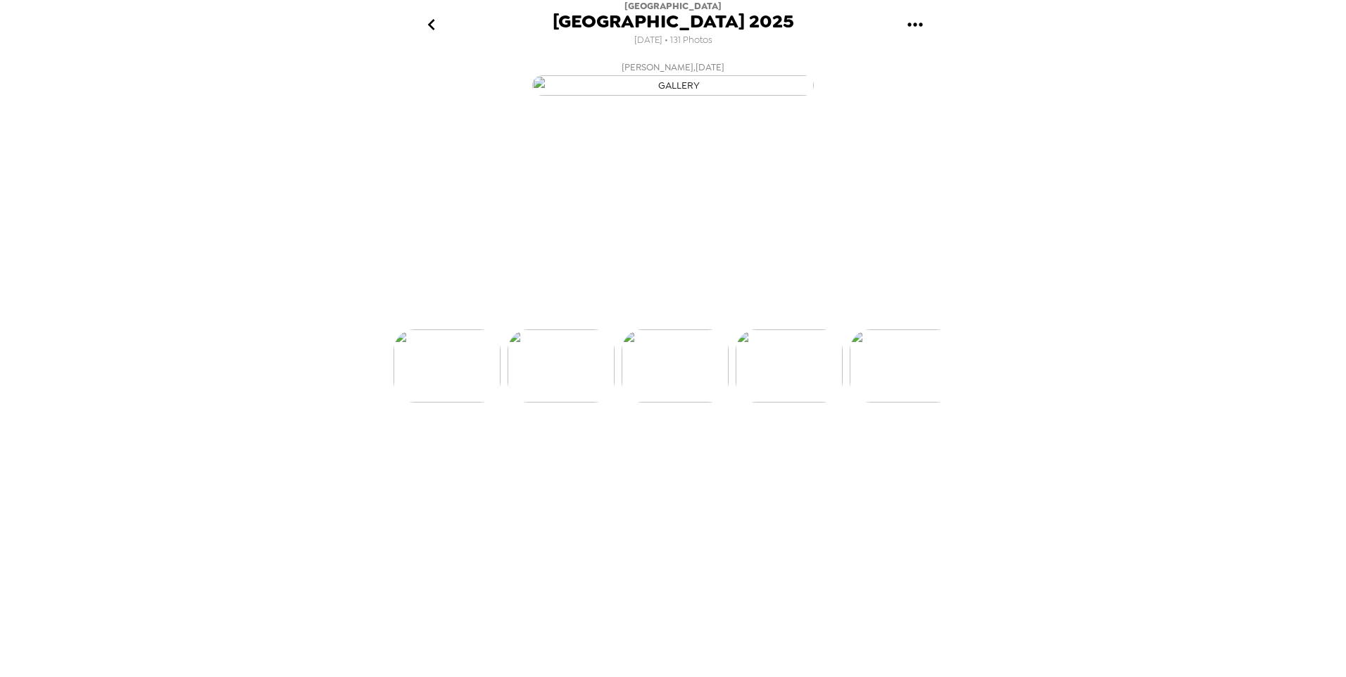
scroll to position [0, 4561]
click at [812, 456] on img at bounding box center [789, 418] width 107 height 73
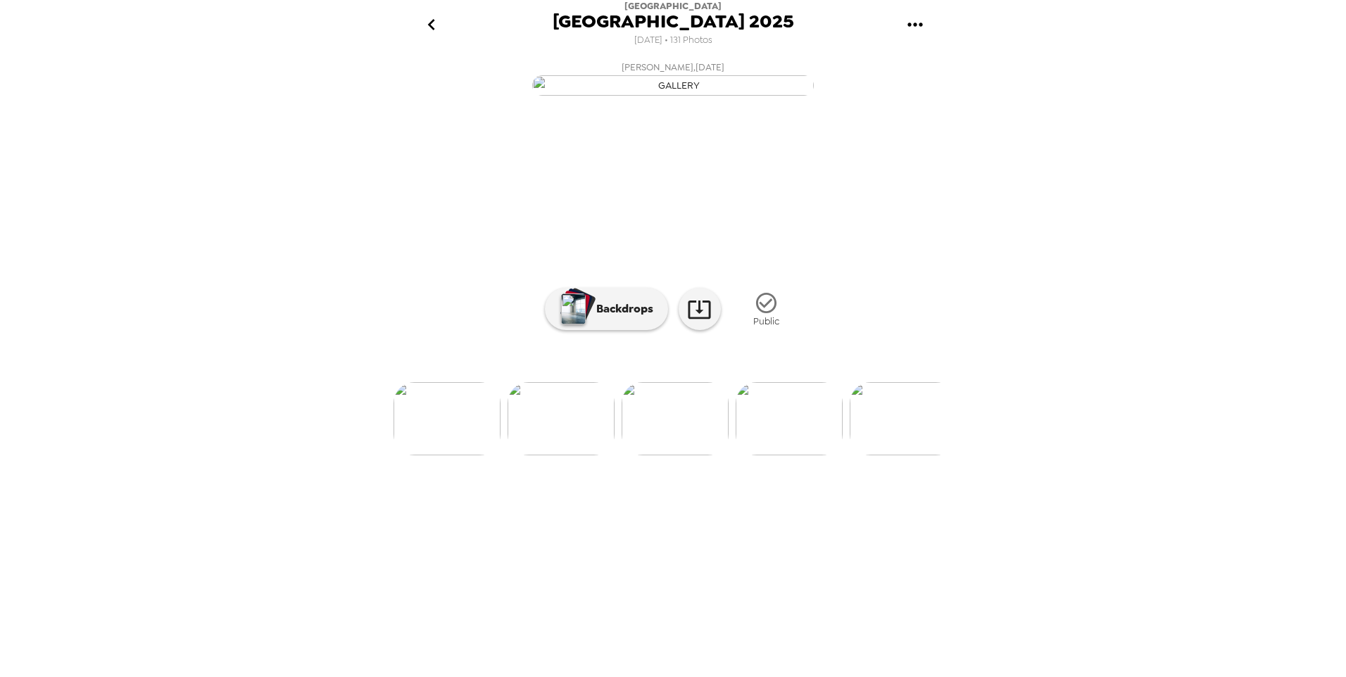
click at [812, 456] on img at bounding box center [789, 418] width 107 height 73
click at [889, 456] on img at bounding box center [903, 418] width 107 height 73
click at [908, 456] on img at bounding box center [903, 418] width 107 height 73
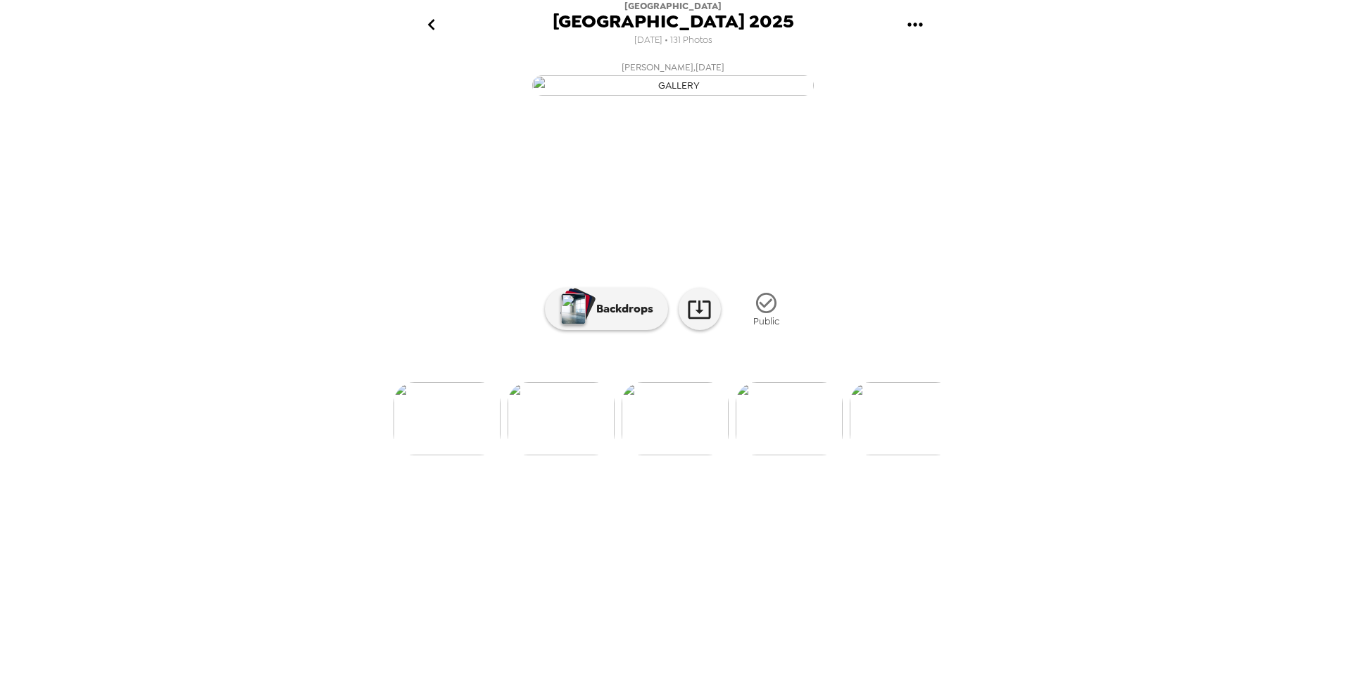
click at [908, 456] on img at bounding box center [903, 418] width 107 height 73
click at [908, 456] on img at bounding box center [904, 418] width 107 height 73
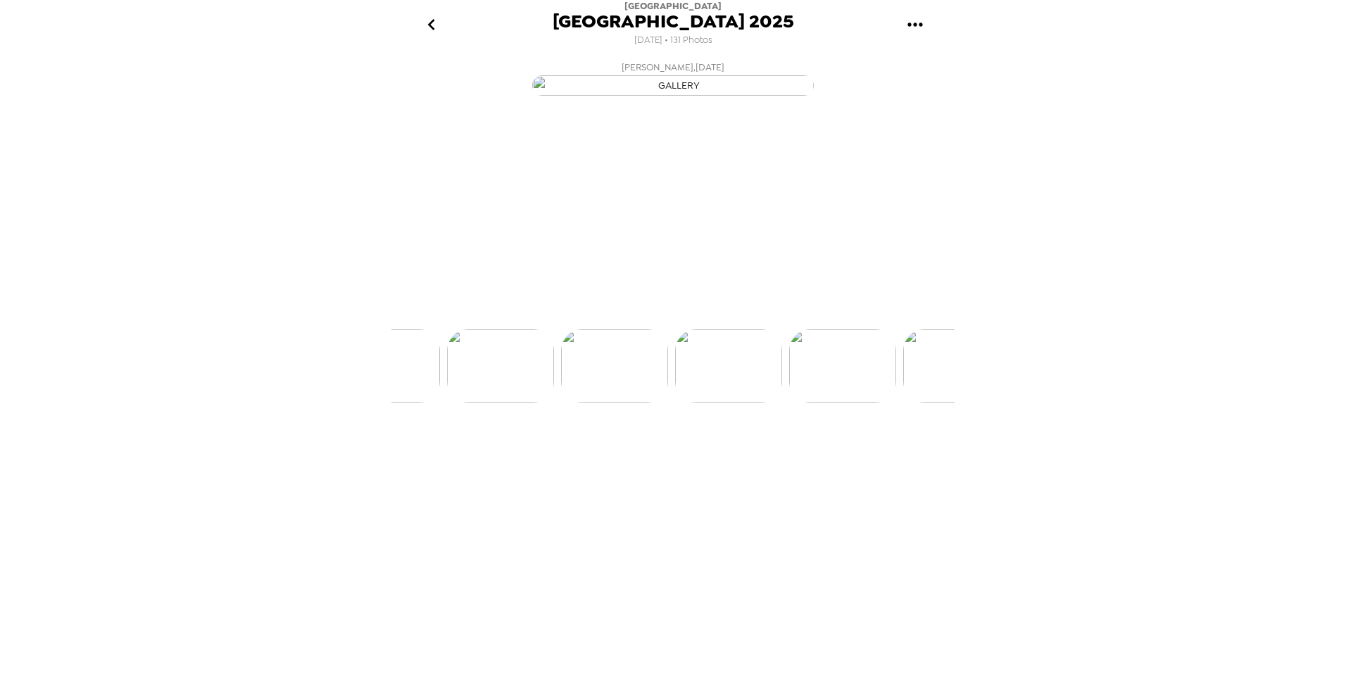
scroll to position [0, 6043]
click at [908, 456] on img at bounding box center [904, 418] width 107 height 73
click at [753, 456] on img at bounding box center [790, 418] width 107 height 73
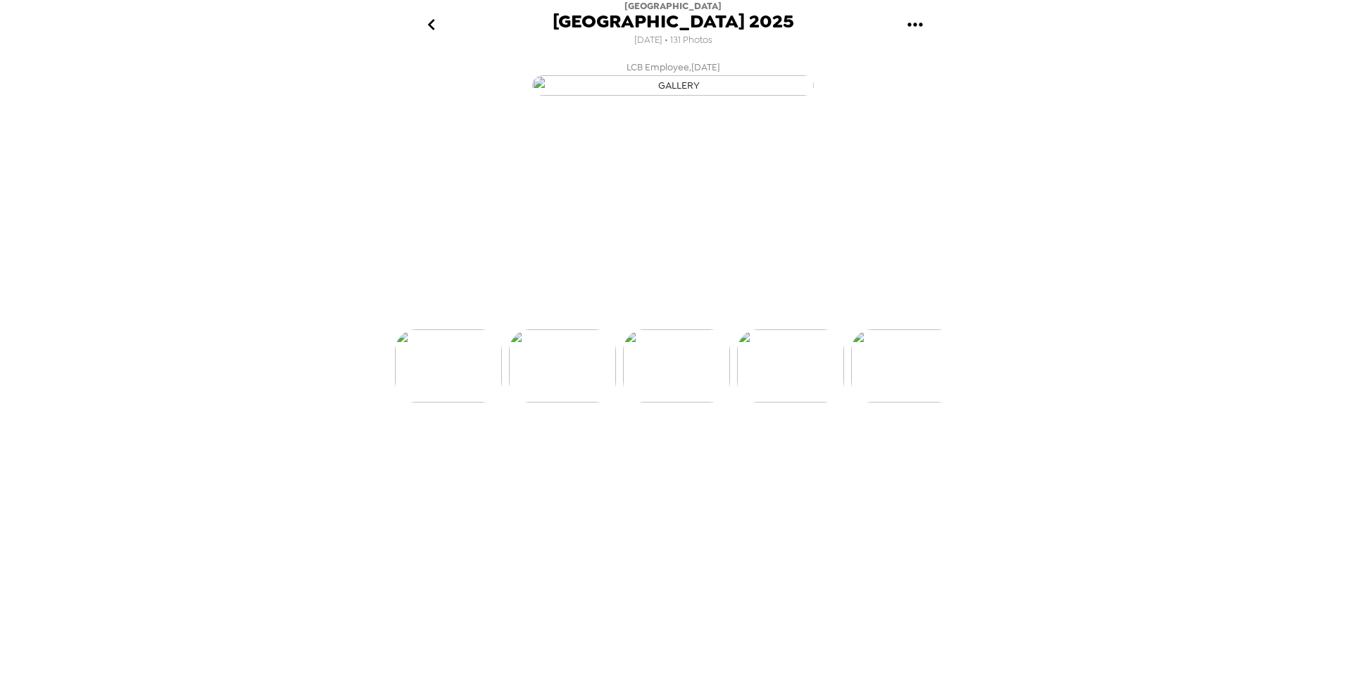
scroll to position [0, 6614]
click at [884, 456] on img at bounding box center [904, 418] width 107 height 73
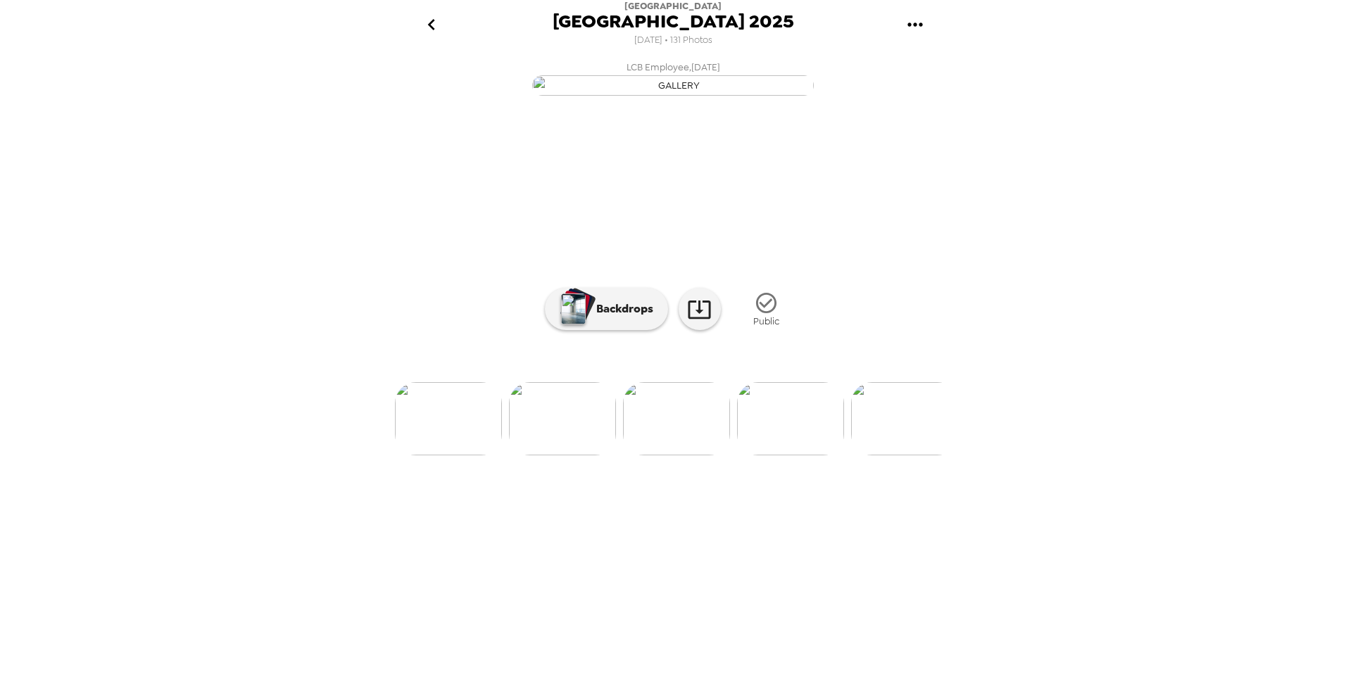
click at [896, 456] on img at bounding box center [904, 418] width 107 height 73
click at [565, 456] on img at bounding box center [562, 418] width 107 height 73
click at [818, 456] on img at bounding box center [790, 418] width 107 height 73
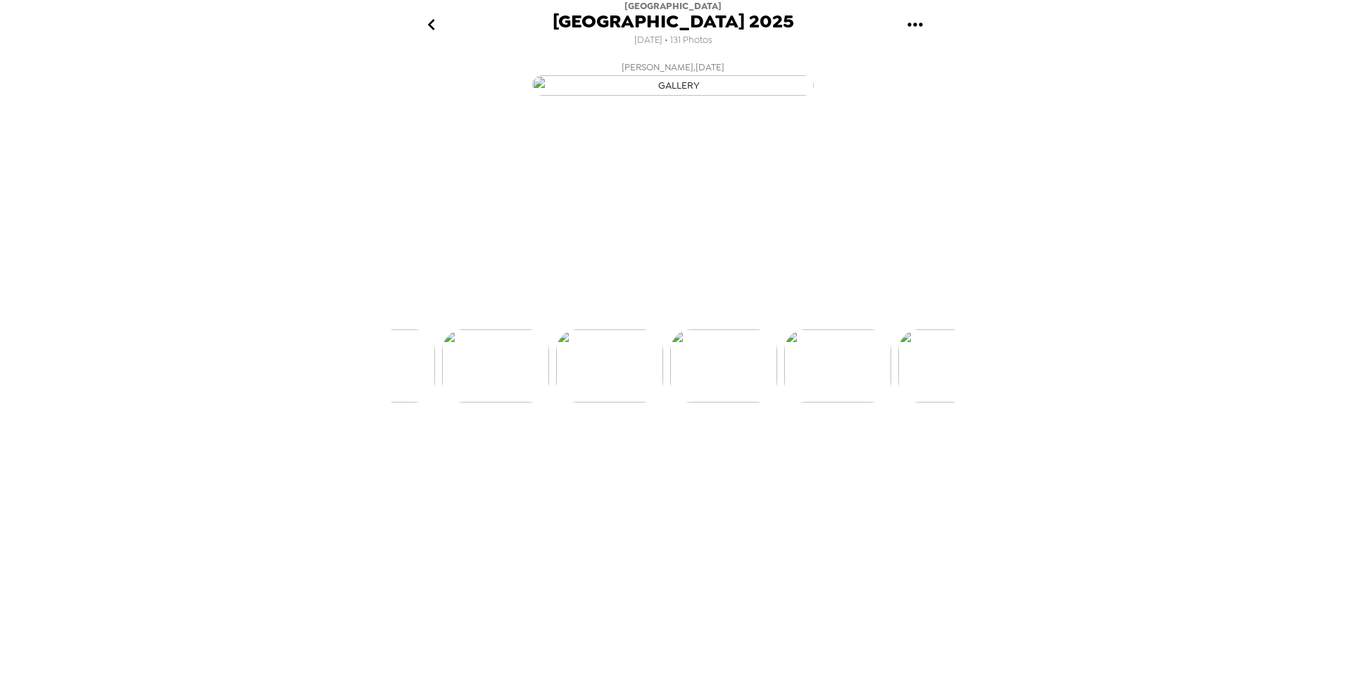
scroll to position [0, 7298]
click at [803, 456] on img at bounding box center [790, 418] width 107 height 73
click at [867, 456] on img at bounding box center [904, 418] width 107 height 73
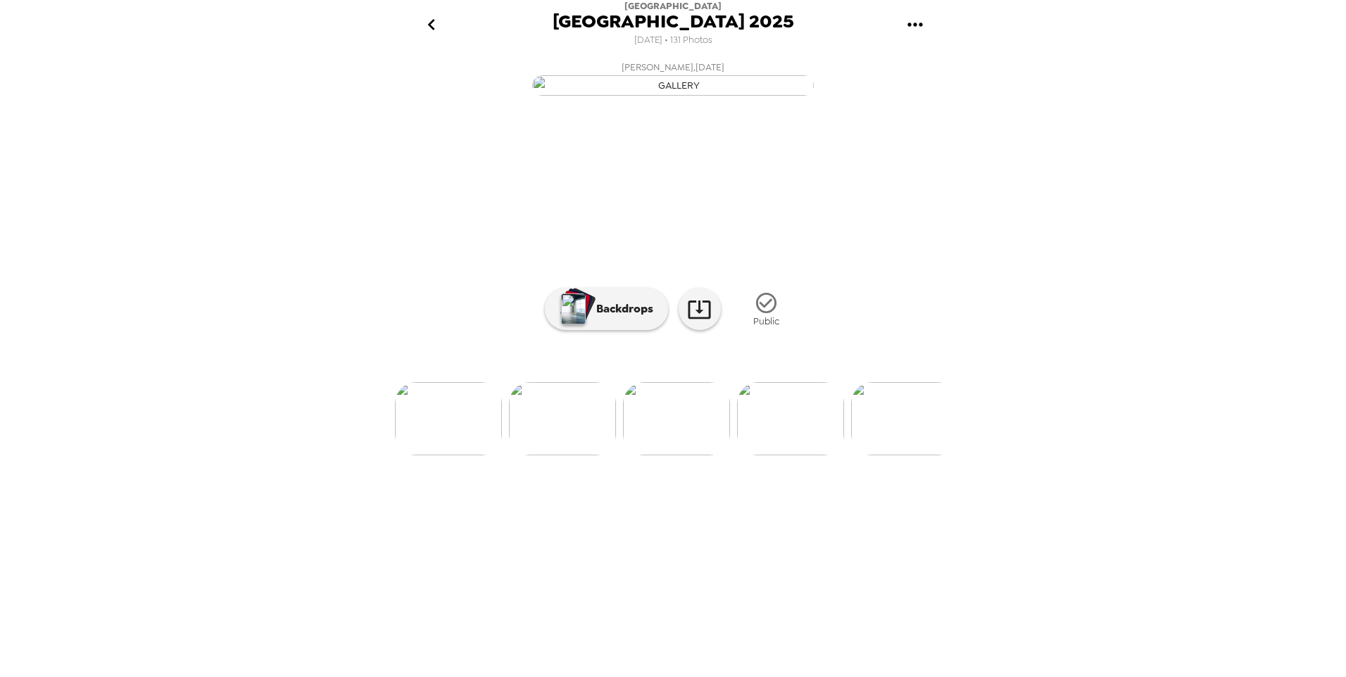
click at [811, 456] on img at bounding box center [790, 418] width 107 height 73
click at [896, 456] on img at bounding box center [904, 418] width 107 height 73
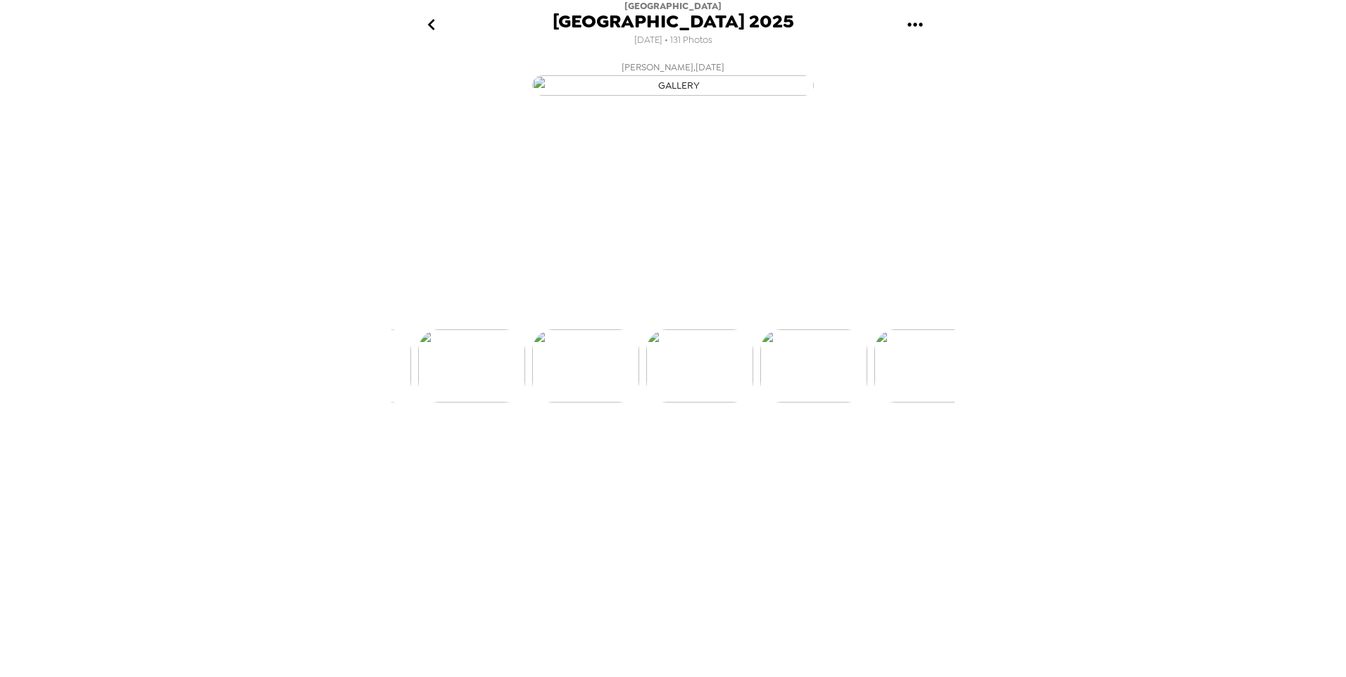
scroll to position [0, 8210]
click at [896, 456] on img at bounding box center [904, 418] width 107 height 73
click at [896, 586] on div "[PERSON_NAME] , [DATE] LCB Employee , [DATE] [PERSON_NAME] , [DATE] [PERSON_NAM…" at bounding box center [673, 364] width 563 height 618
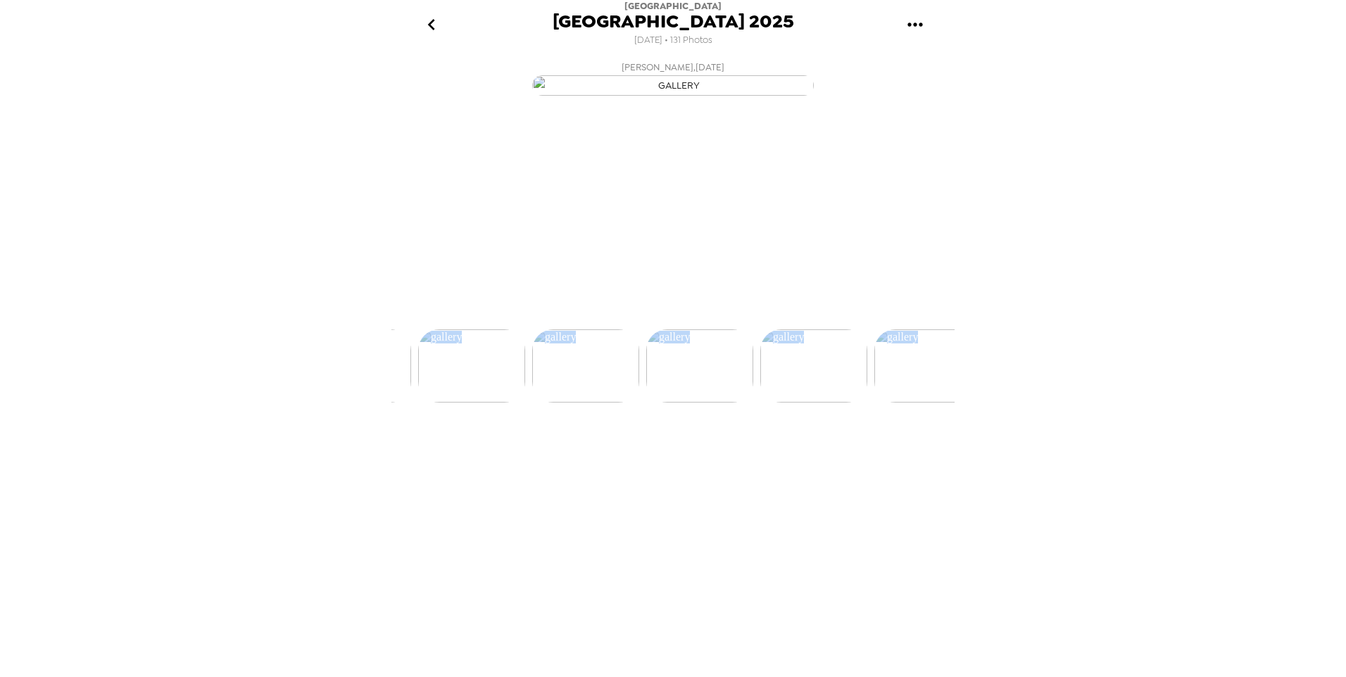
scroll to position [0, 8666]
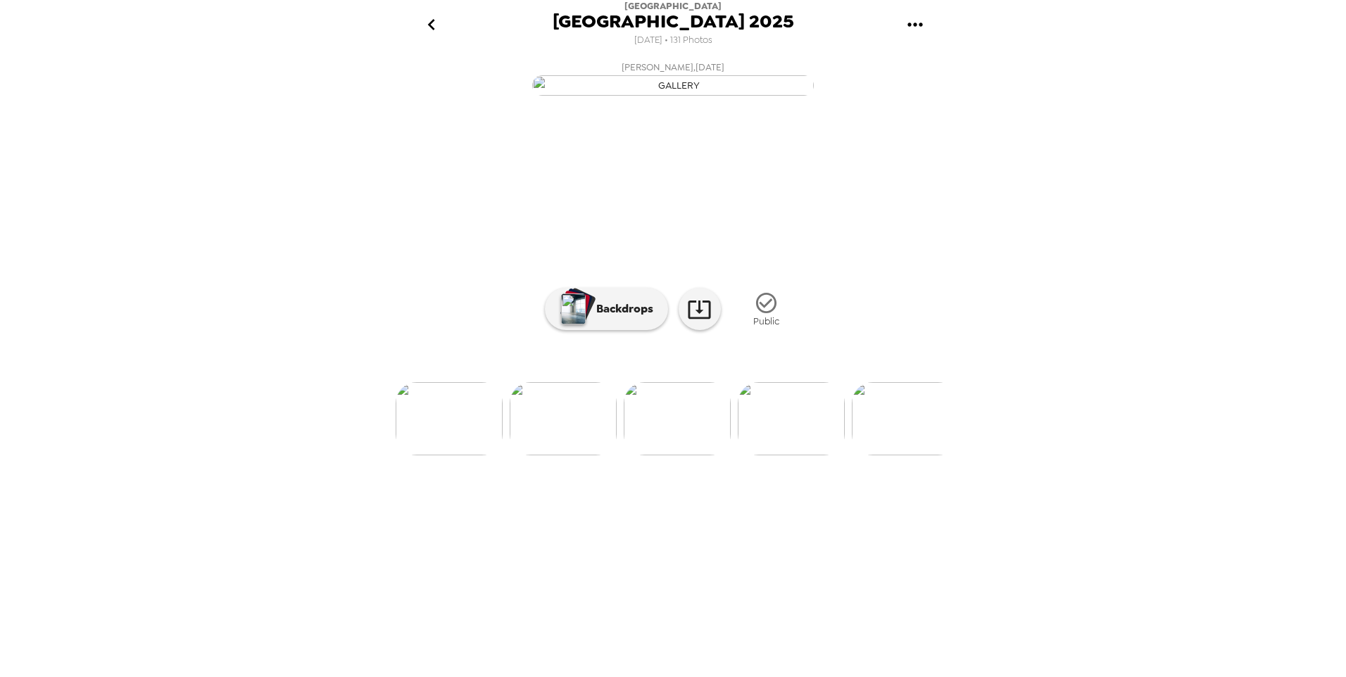
drag, startPoint x: 896, startPoint y: 586, endPoint x: 1103, endPoint y: 384, distance: 288.8
click at [1103, 384] on div "[GEOGRAPHIC_DATA] 2025 [DATE] • 131 Photos [PERSON_NAME] , [DATE] LCB Employee …" at bounding box center [673, 338] width 1346 height 677
click at [806, 456] on img at bounding box center [791, 418] width 107 height 73
click at [811, 456] on img at bounding box center [791, 418] width 107 height 73
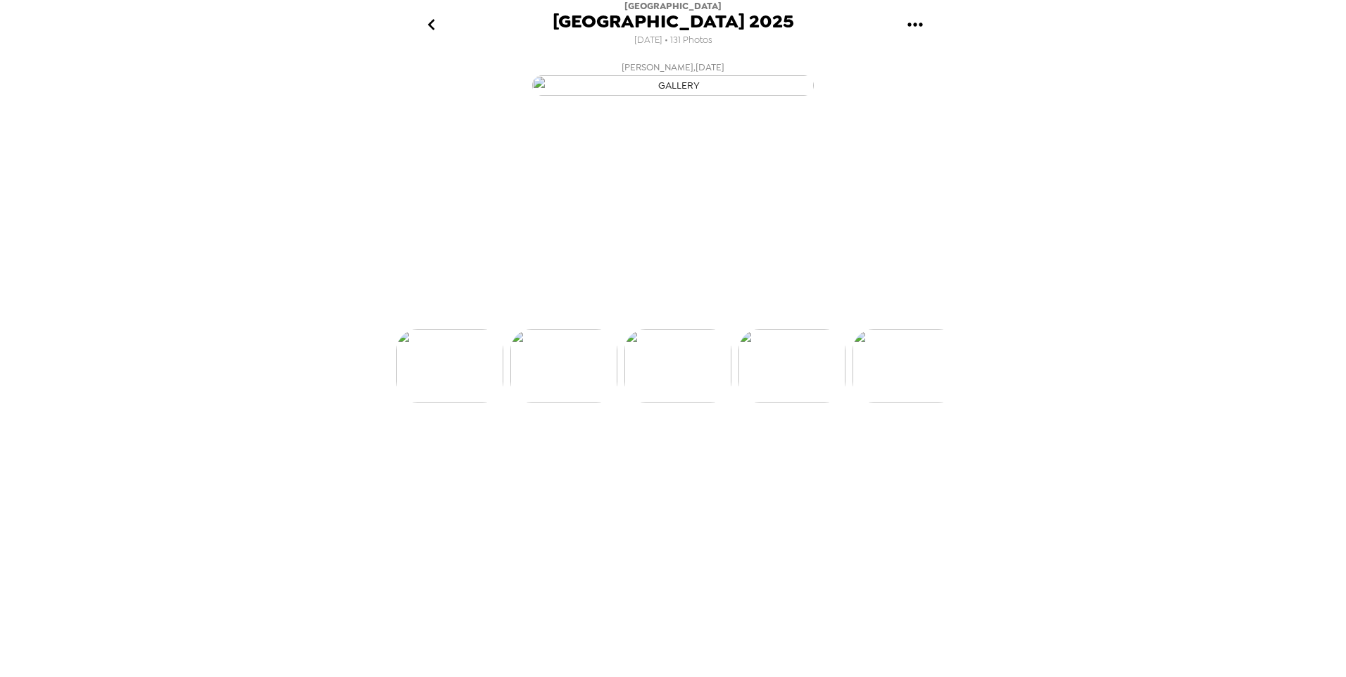
scroll to position [0, 8894]
click at [893, 456] on img at bounding box center [905, 418] width 107 height 73
click at [579, 456] on img at bounding box center [563, 418] width 107 height 73
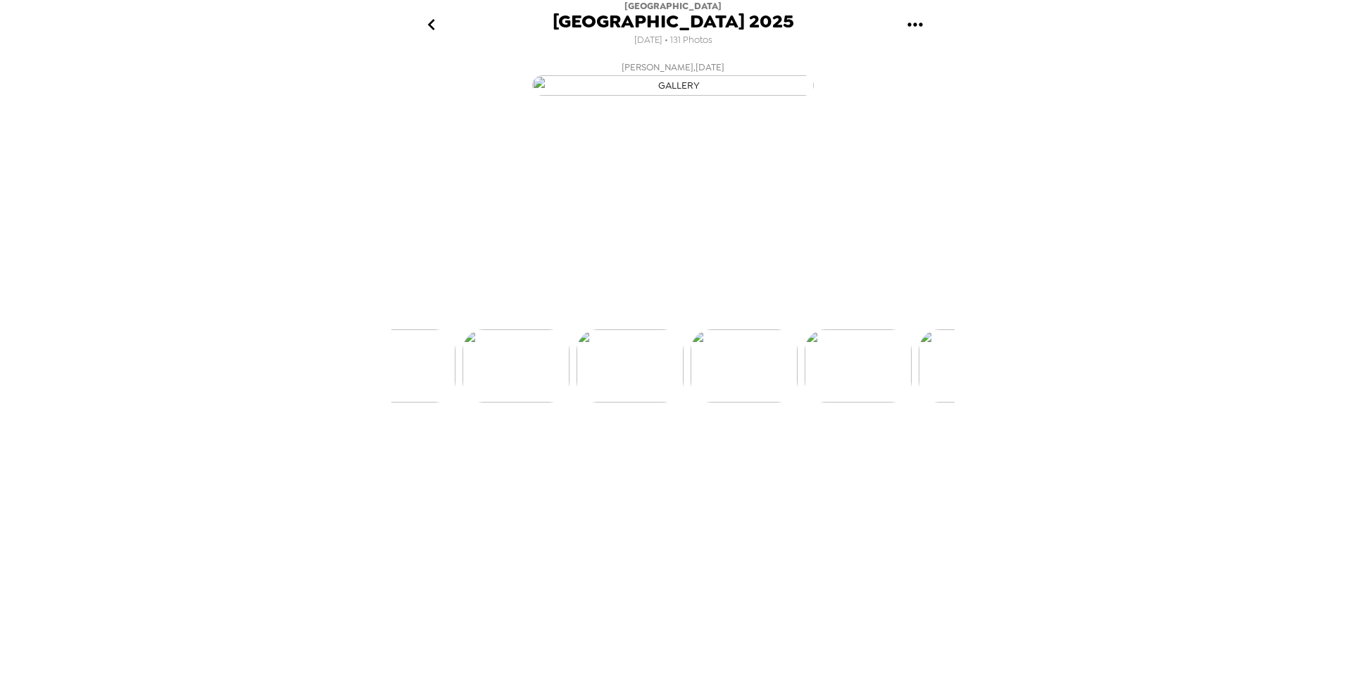
scroll to position [0, 9236]
click at [884, 456] on img at bounding box center [905, 418] width 107 height 73
click at [800, 456] on img at bounding box center [791, 418] width 107 height 73
click at [802, 456] on img at bounding box center [791, 418] width 107 height 73
click at [891, 456] on img at bounding box center [905, 418] width 107 height 73
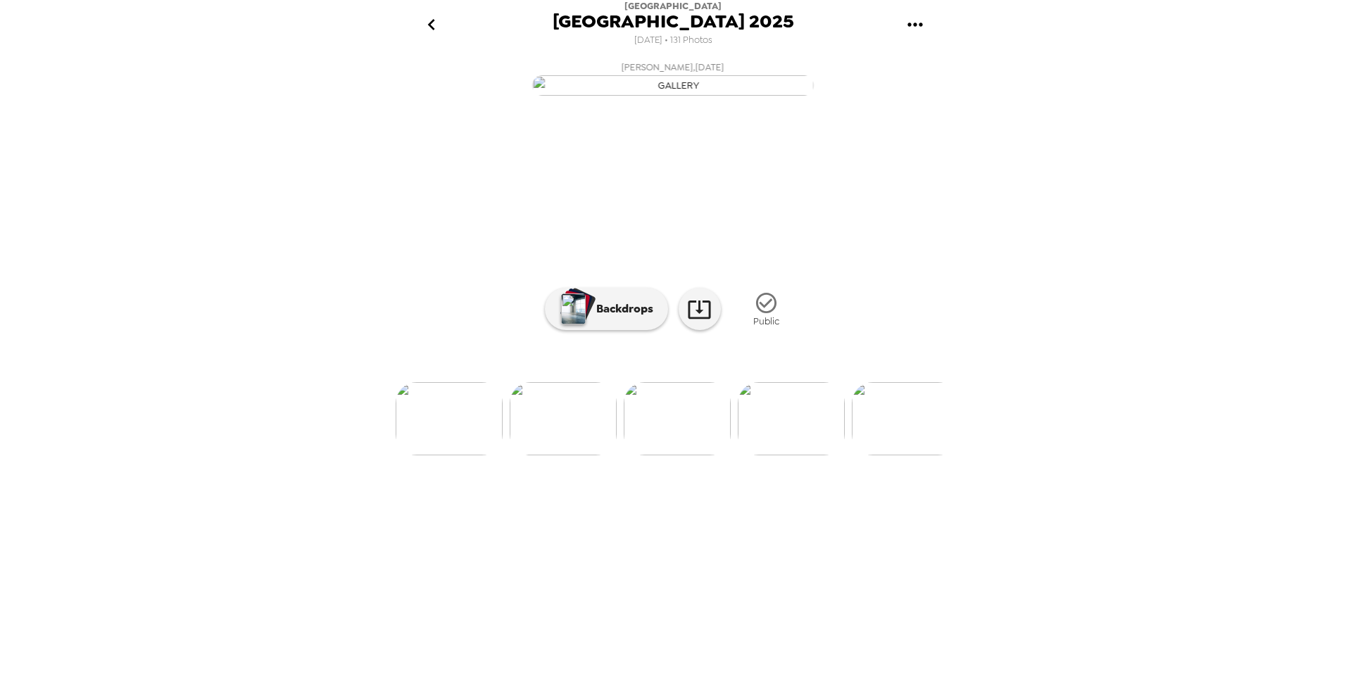
click at [581, 456] on img at bounding box center [563, 418] width 107 height 73
click at [909, 456] on img at bounding box center [905, 418] width 107 height 73
click at [909, 456] on img at bounding box center [906, 418] width 107 height 73
click at [566, 456] on img at bounding box center [564, 418] width 107 height 73
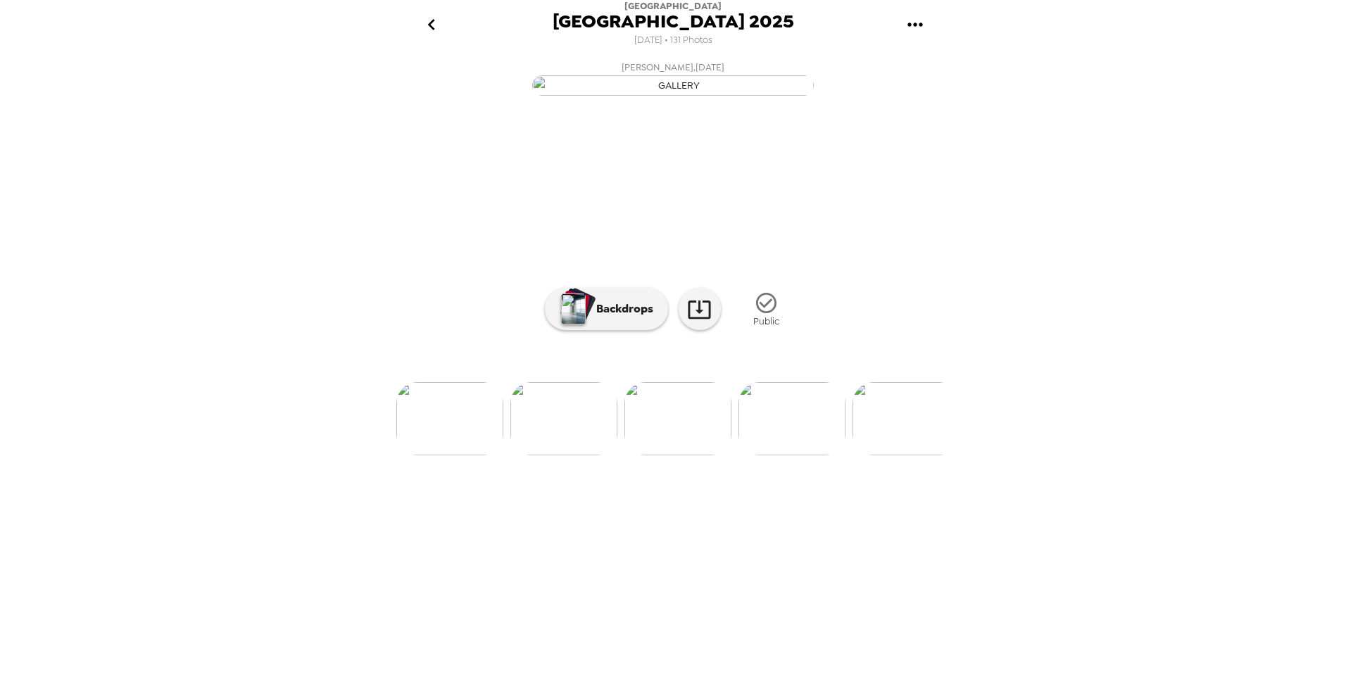
click at [776, 456] on img at bounding box center [792, 418] width 107 height 73
click at [695, 330] on link at bounding box center [700, 309] width 42 height 42
click at [1146, 411] on div "[GEOGRAPHIC_DATA] 2025 [DATE] • 131 Photos [PERSON_NAME] , [DATE] LCB Employee …" at bounding box center [673, 338] width 1346 height 677
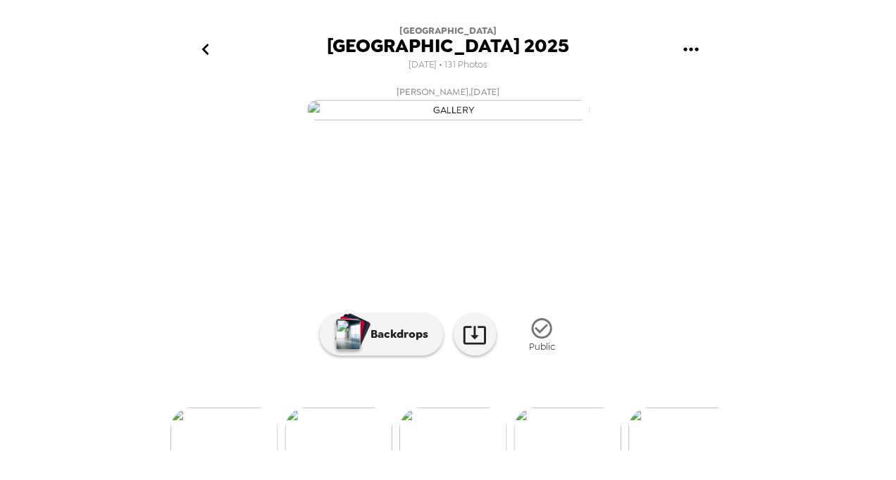
scroll to position [0, 10262]
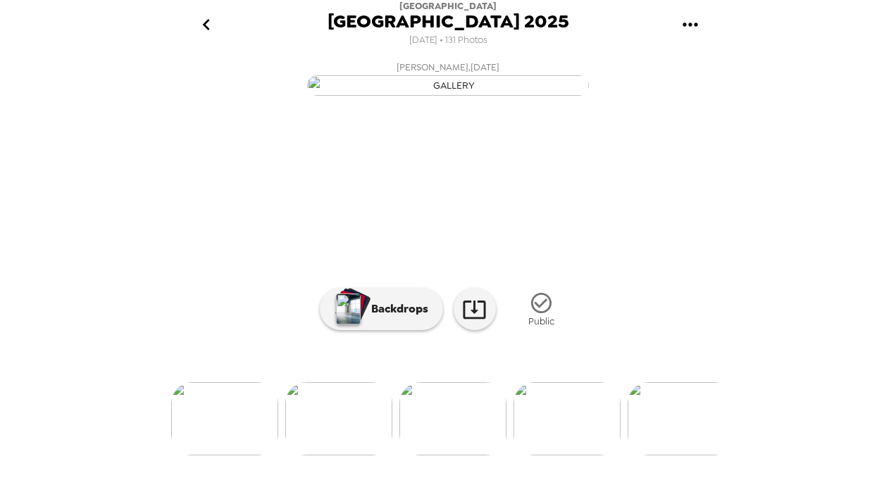
click at [42, 166] on div "[GEOGRAPHIC_DATA] 2025 [DATE] • 131 Photos [PERSON_NAME] , [DATE] LCB Employee …" at bounding box center [448, 240] width 896 height 480
